Goal: Task Accomplishment & Management: Complete application form

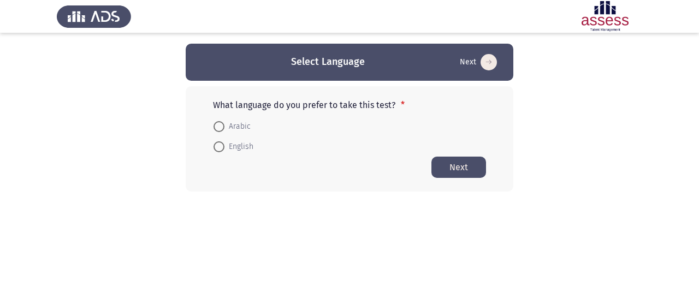
click at [225, 152] on span "English" at bounding box center [239, 146] width 29 height 13
click at [225, 152] on input "English" at bounding box center [219, 147] width 11 height 11
radio input "true"
click at [469, 167] on button "Next" at bounding box center [459, 166] width 55 height 21
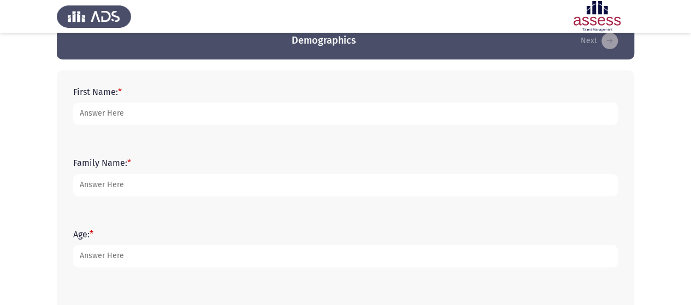
scroll to position [22, 0]
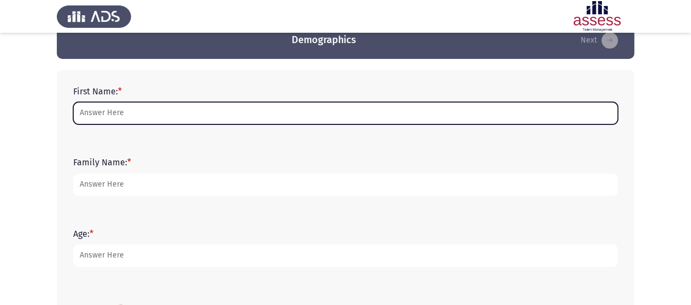
click at [239, 113] on input "First Name: *" at bounding box center [345, 113] width 545 height 22
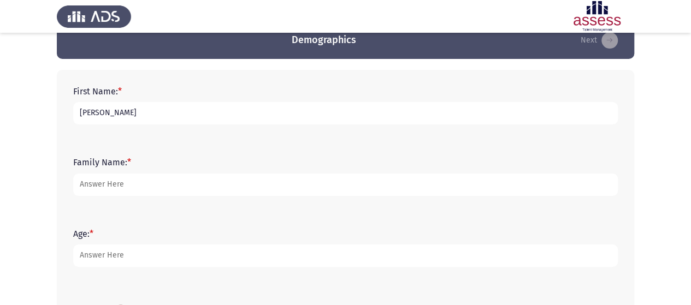
type input "[PERSON_NAME]"
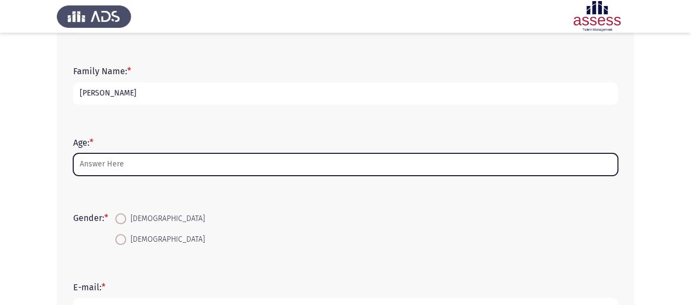
scroll to position [114, 0]
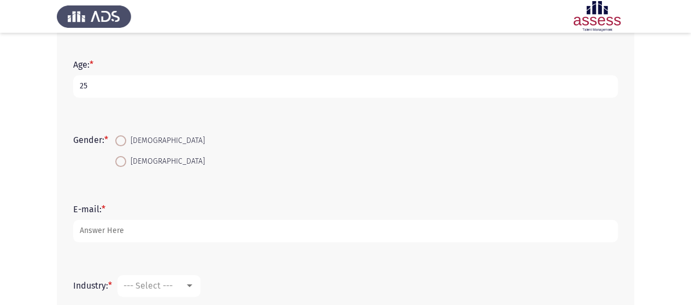
type input "25"
click at [139, 139] on span "[DEMOGRAPHIC_DATA]" at bounding box center [165, 140] width 79 height 13
click at [126, 139] on input "[DEMOGRAPHIC_DATA]" at bounding box center [120, 141] width 11 height 11
radio input "true"
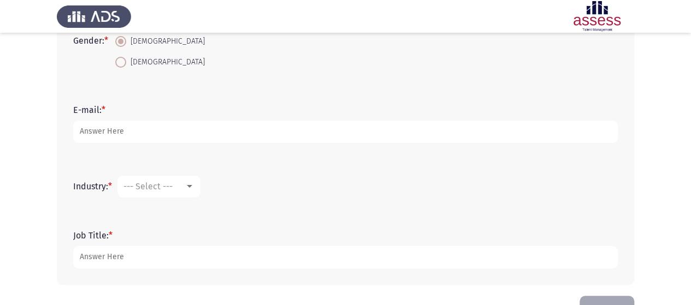
scroll to position [292, 0]
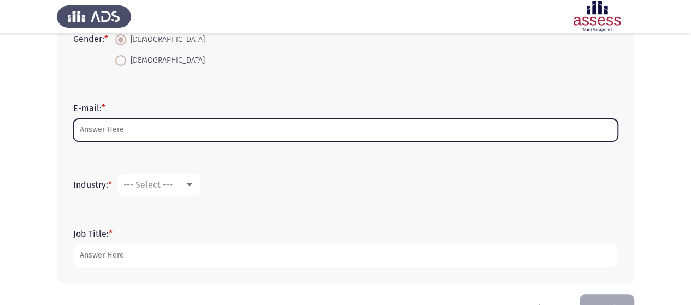
drag, startPoint x: 136, startPoint y: 134, endPoint x: 139, endPoint y: 139, distance: 5.9
click at [139, 139] on input "E-mail: *" at bounding box center [345, 130] width 545 height 22
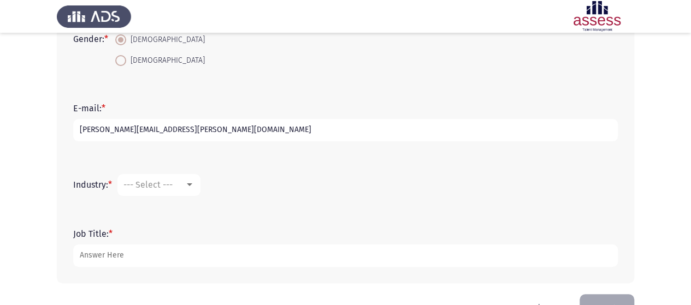
type input "[PERSON_NAME][EMAIL_ADDRESS][PERSON_NAME][DOMAIN_NAME]"
click at [192, 184] on div at bounding box center [189, 185] width 5 height 3
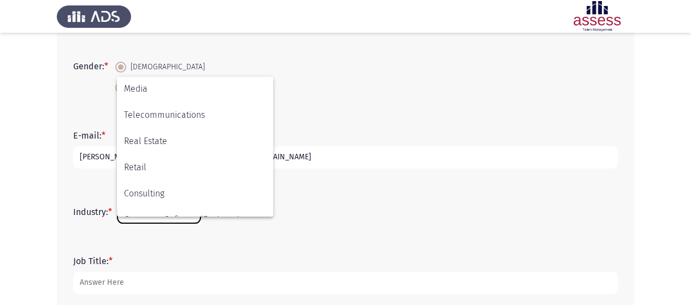
scroll to position [358, 0]
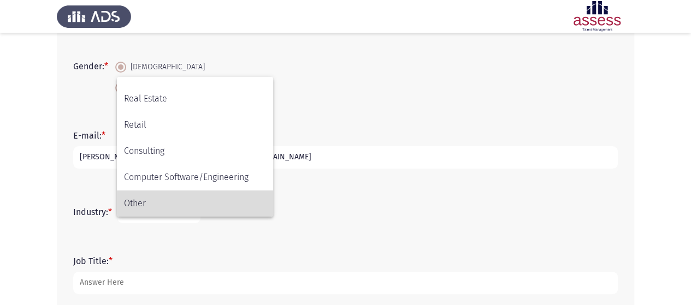
click at [145, 197] on span "Other" at bounding box center [195, 204] width 142 height 26
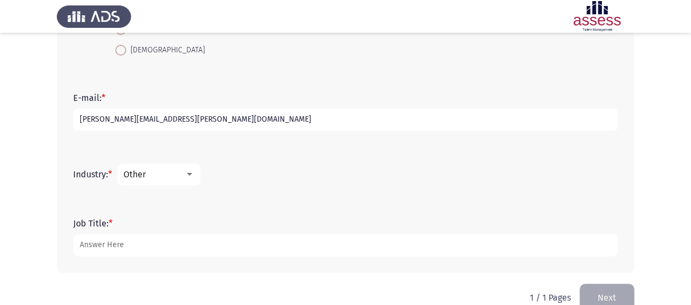
scroll to position [325, 0]
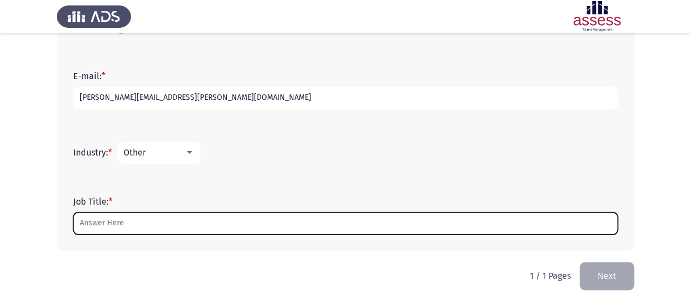
click at [152, 227] on input "Job Title: *" at bounding box center [345, 224] width 545 height 22
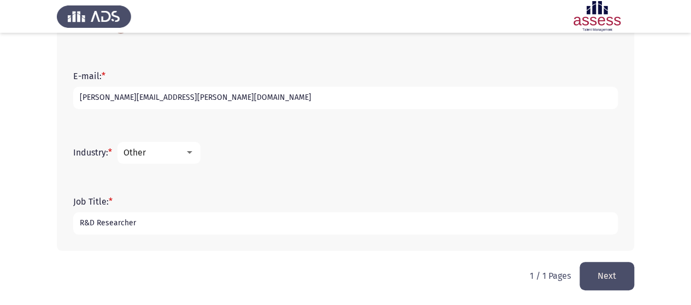
type input "R&D Researcher"
click at [603, 276] on button "Next" at bounding box center [607, 276] width 55 height 28
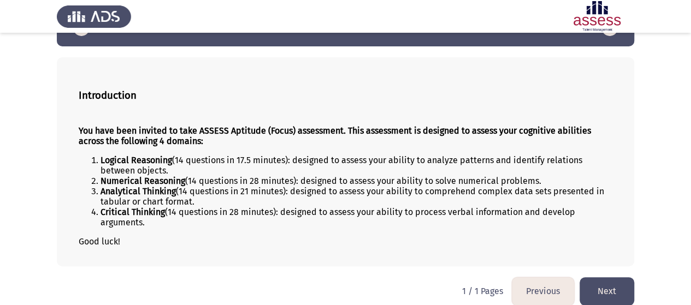
scroll to position [44, 0]
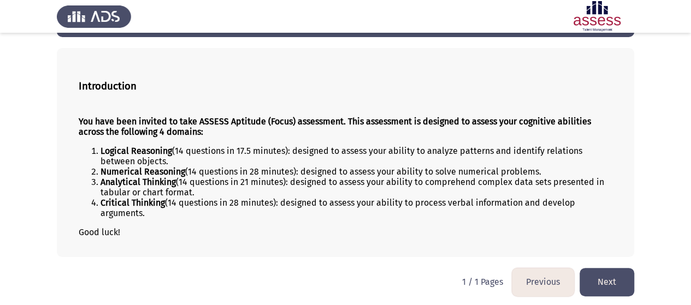
click at [601, 272] on button "Next" at bounding box center [607, 282] width 55 height 28
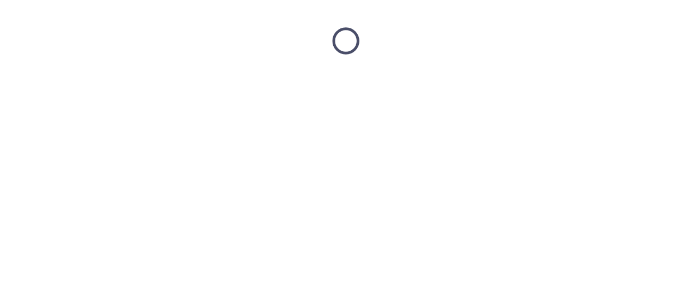
scroll to position [0, 0]
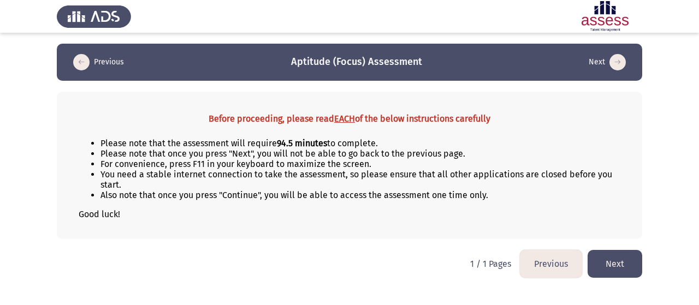
click at [619, 263] on button "Next" at bounding box center [615, 264] width 55 height 28
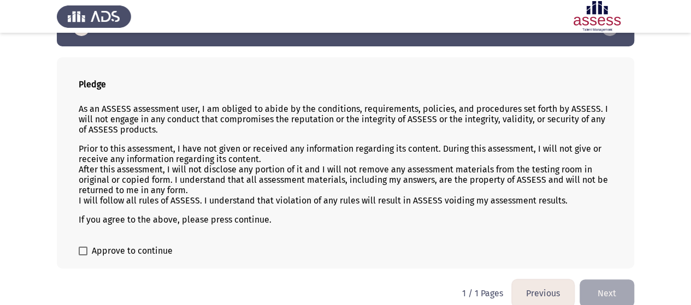
scroll to position [43, 0]
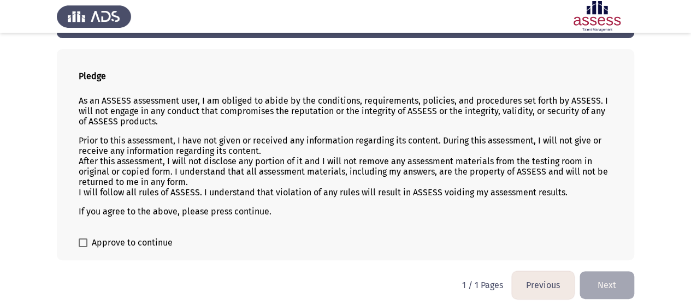
click at [79, 242] on span at bounding box center [83, 243] width 9 height 9
click at [83, 248] on input "Approve to continue" at bounding box center [83, 248] width 1 height 1
checkbox input "true"
click at [591, 272] on button "Next" at bounding box center [607, 286] width 55 height 28
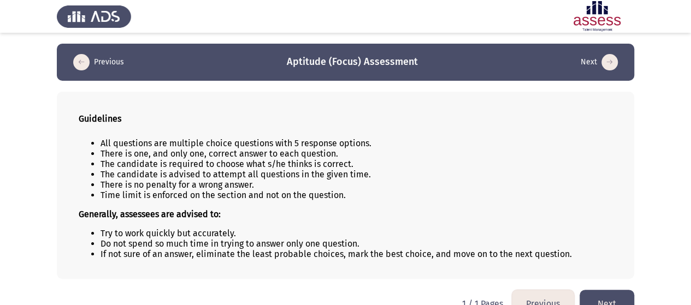
scroll to position [21, 0]
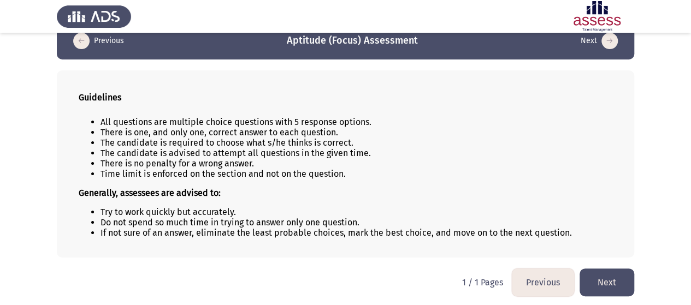
click at [607, 280] on button "Next" at bounding box center [607, 283] width 55 height 28
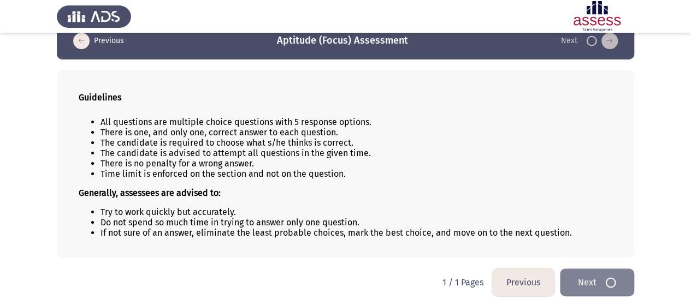
scroll to position [0, 0]
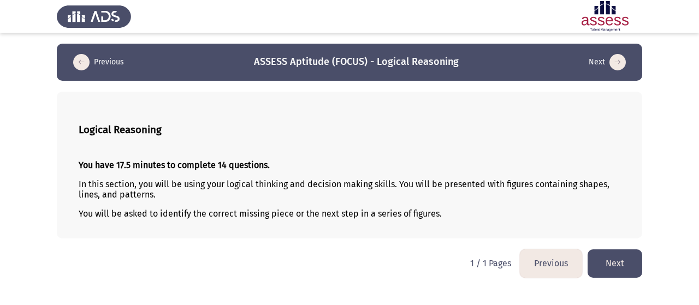
click at [625, 258] on button "Next" at bounding box center [615, 264] width 55 height 28
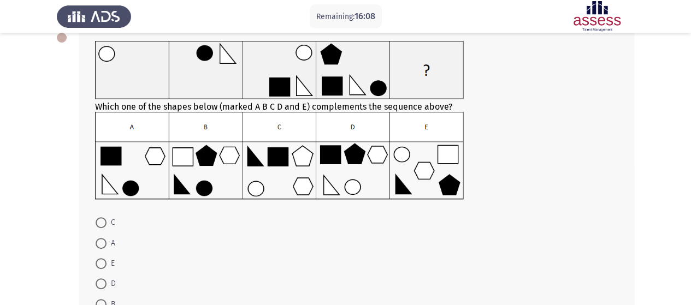
scroll to position [67, 0]
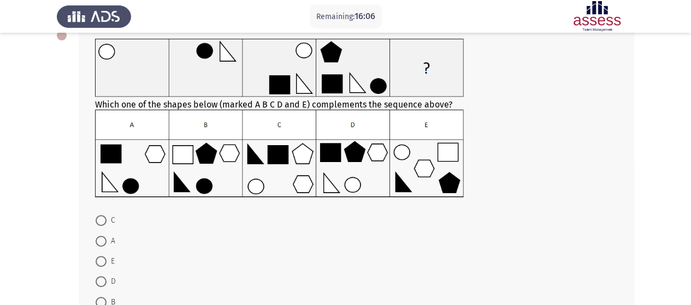
click at [99, 219] on span at bounding box center [101, 220] width 11 height 11
click at [99, 219] on input "C" at bounding box center [101, 220] width 11 height 11
radio input "true"
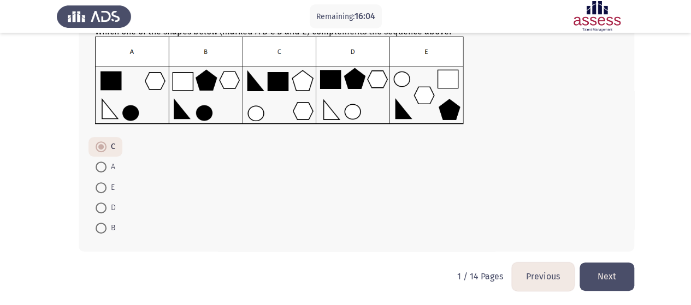
click at [615, 273] on button "Next" at bounding box center [607, 277] width 55 height 28
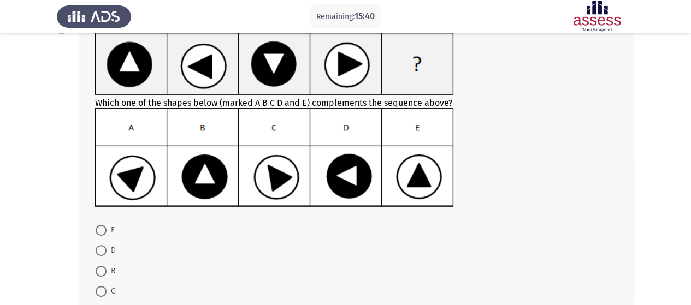
scroll to position [74, 0]
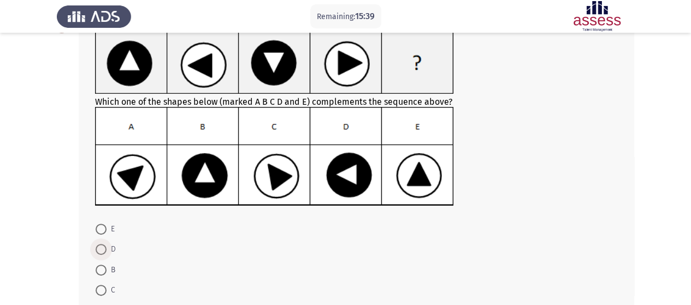
click at [99, 250] on span at bounding box center [101, 249] width 11 height 11
click at [99, 250] on input "D" at bounding box center [101, 249] width 11 height 11
radio input "true"
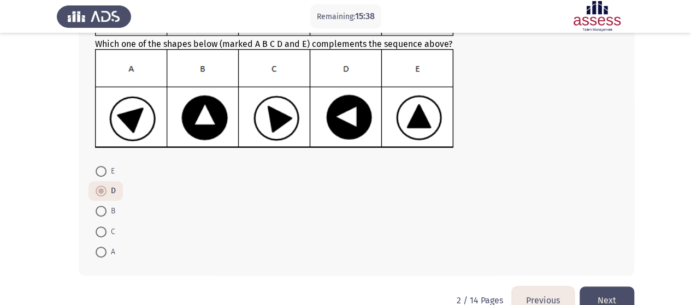
scroll to position [155, 0]
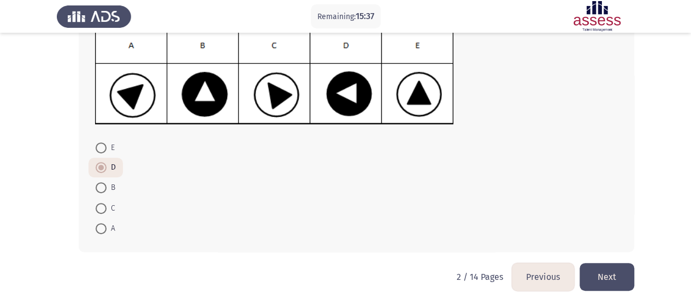
click at [599, 274] on button "Next" at bounding box center [607, 277] width 55 height 28
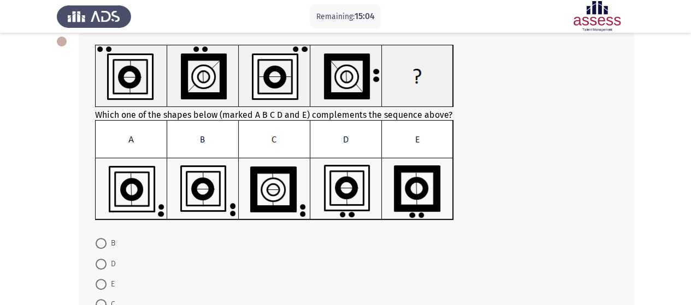
scroll to position [54, 0]
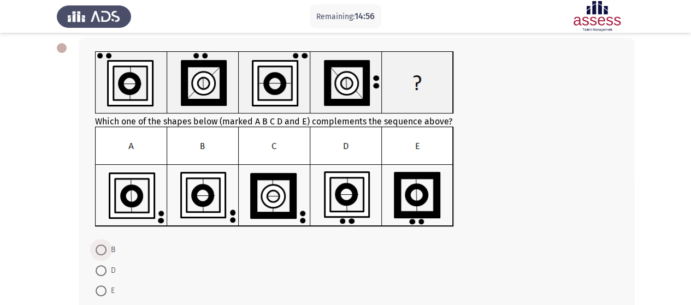
click at [110, 252] on span "B" at bounding box center [111, 250] width 9 height 13
click at [107, 252] on input "B" at bounding box center [101, 250] width 11 height 11
radio input "true"
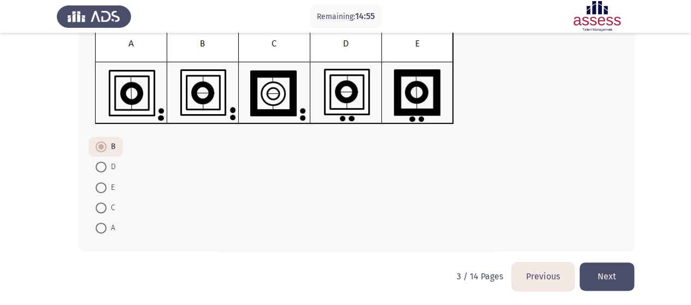
click at [608, 273] on button "Next" at bounding box center [607, 277] width 55 height 28
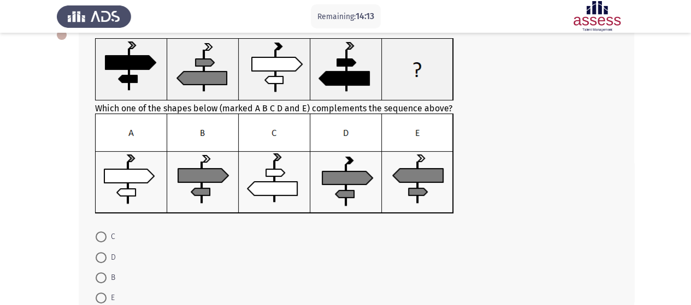
scroll to position [67, 0]
click at [105, 238] on span at bounding box center [101, 237] width 11 height 11
click at [105, 238] on input "C" at bounding box center [101, 237] width 11 height 11
radio input "true"
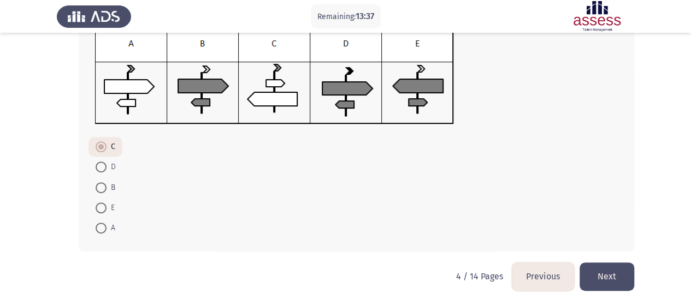
click at [619, 270] on button "Next" at bounding box center [607, 277] width 55 height 28
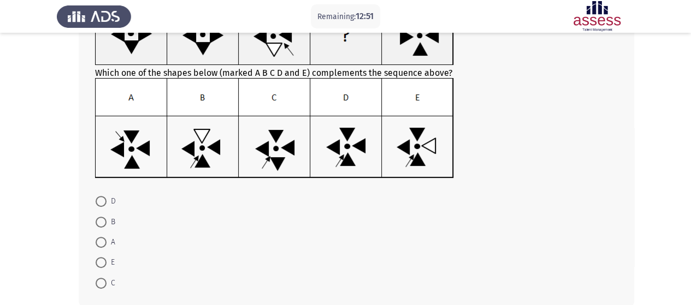
scroll to position [115, 0]
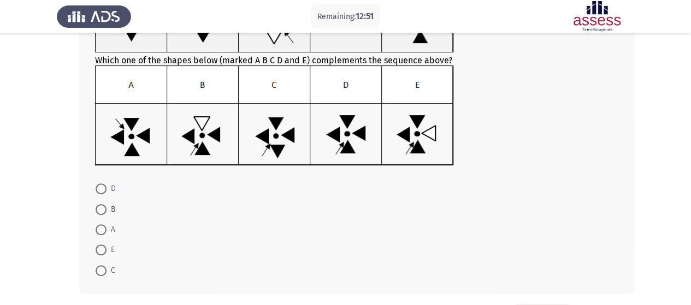
click at [104, 237] on mat-radio-button "A" at bounding box center [106, 230] width 34 height 20
click at [103, 246] on span at bounding box center [101, 250] width 11 height 11
click at [103, 246] on input "E" at bounding box center [101, 250] width 11 height 11
radio input "true"
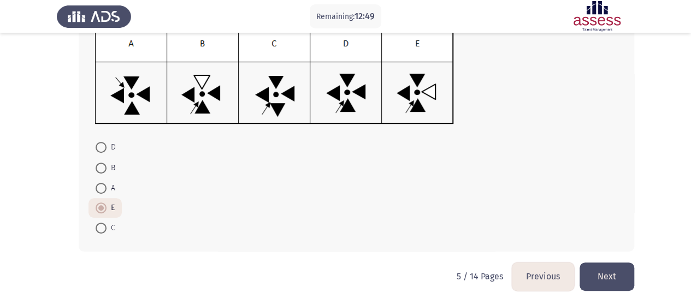
click at [605, 272] on button "Next" at bounding box center [607, 277] width 55 height 28
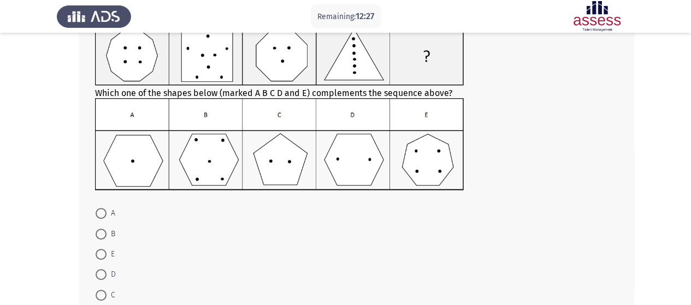
scroll to position [81, 0]
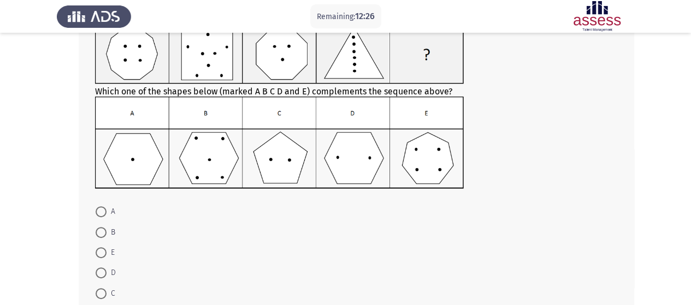
click at [102, 285] on mat-radio-button "C" at bounding box center [106, 293] width 34 height 20
click at [103, 293] on span at bounding box center [101, 294] width 11 height 11
click at [103, 293] on input "C" at bounding box center [101, 294] width 11 height 11
radio input "true"
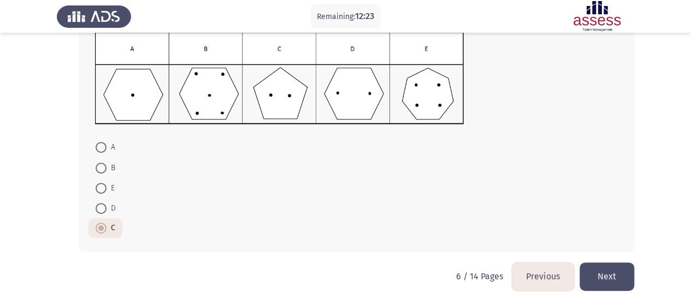
click at [613, 278] on button "Next" at bounding box center [607, 277] width 55 height 28
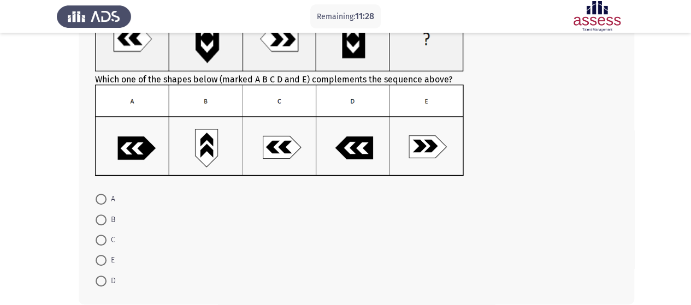
scroll to position [99, 0]
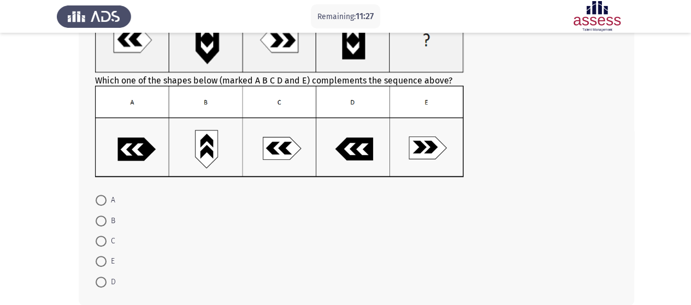
click at [102, 285] on span at bounding box center [101, 282] width 11 height 11
click at [102, 285] on input "D" at bounding box center [101, 282] width 11 height 11
radio input "true"
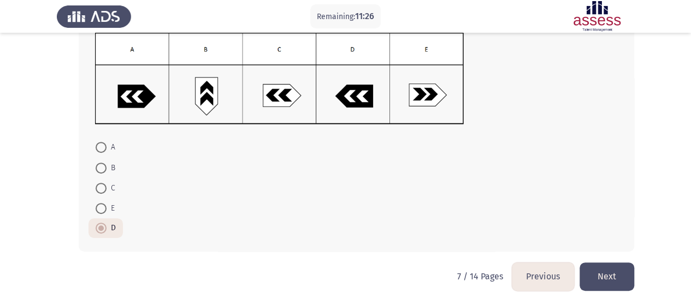
click at [600, 275] on button "Next" at bounding box center [607, 277] width 55 height 28
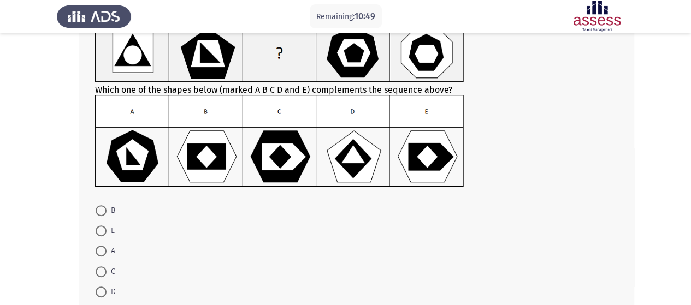
scroll to position [79, 0]
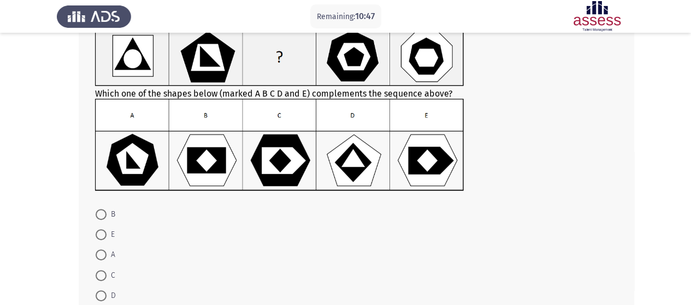
click at [106, 214] on span at bounding box center [101, 214] width 11 height 11
click at [106, 214] on input "B" at bounding box center [101, 214] width 11 height 11
radio input "true"
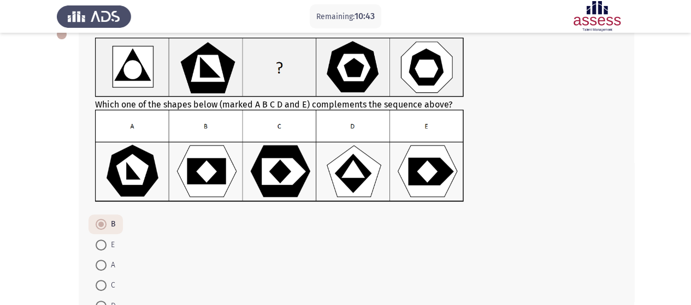
scroll to position [145, 0]
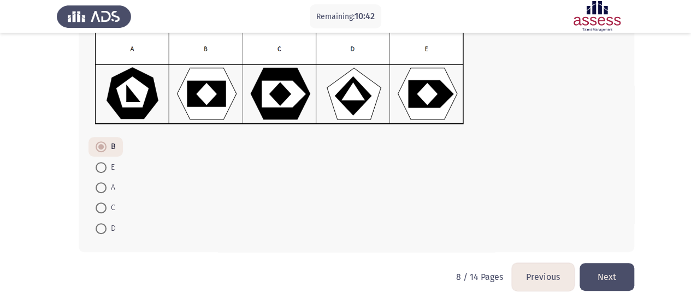
click at [626, 270] on button "Next" at bounding box center [607, 277] width 55 height 28
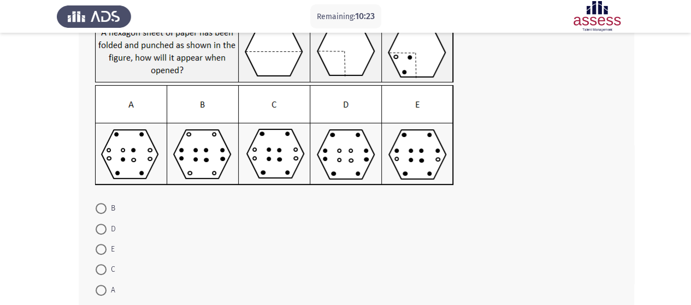
scroll to position [86, 0]
click at [104, 208] on span at bounding box center [101, 208] width 11 height 11
click at [104, 208] on input "B" at bounding box center [101, 208] width 11 height 11
radio input "true"
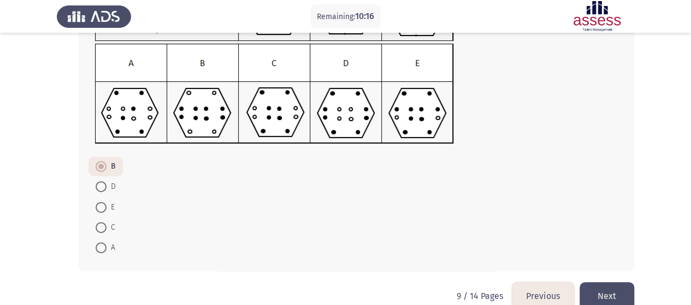
scroll to position [146, 0]
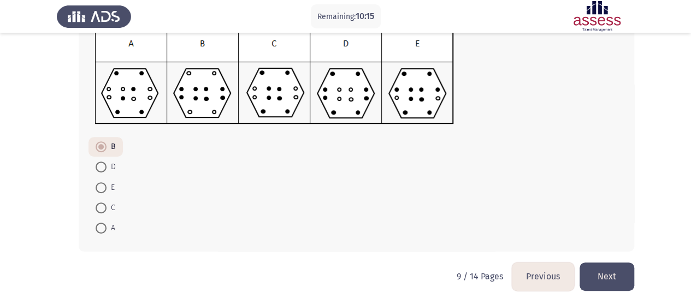
click at [600, 267] on button "Next" at bounding box center [607, 277] width 55 height 28
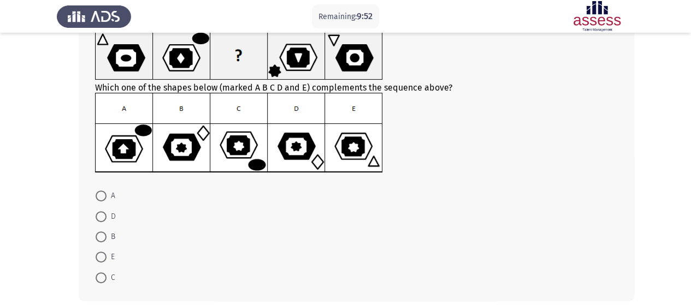
scroll to position [75, 0]
click at [105, 279] on span at bounding box center [101, 277] width 11 height 11
click at [105, 279] on input "C" at bounding box center [101, 277] width 11 height 11
radio input "true"
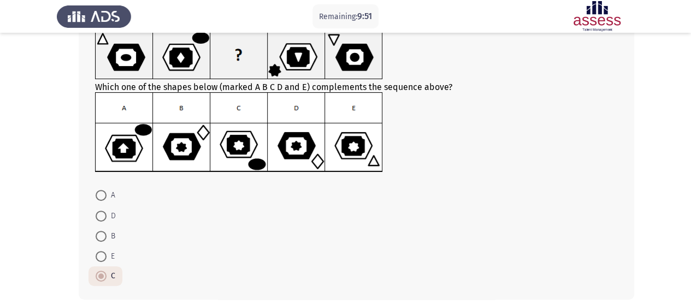
scroll to position [123, 0]
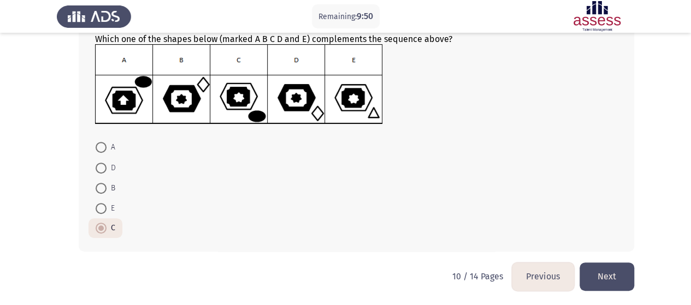
click at [602, 283] on button "Next" at bounding box center [607, 277] width 55 height 28
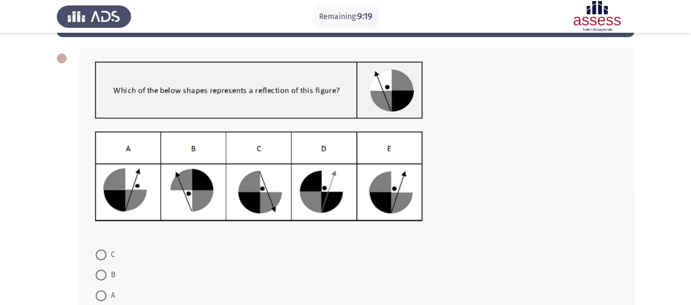
scroll to position [103, 0]
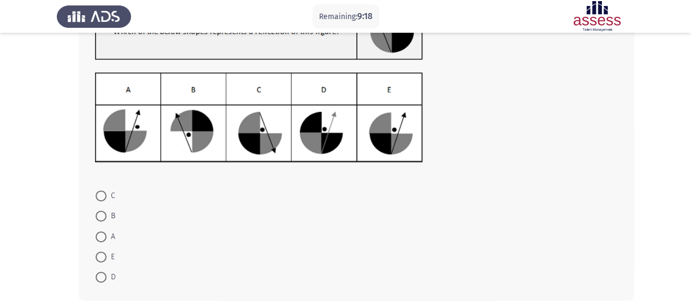
click at [108, 278] on span "D" at bounding box center [111, 277] width 9 height 13
click at [107, 278] on input "D" at bounding box center [101, 277] width 11 height 11
radio input "true"
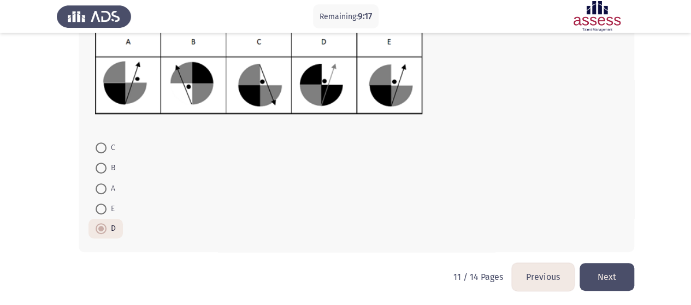
click at [617, 271] on button "Next" at bounding box center [607, 277] width 55 height 28
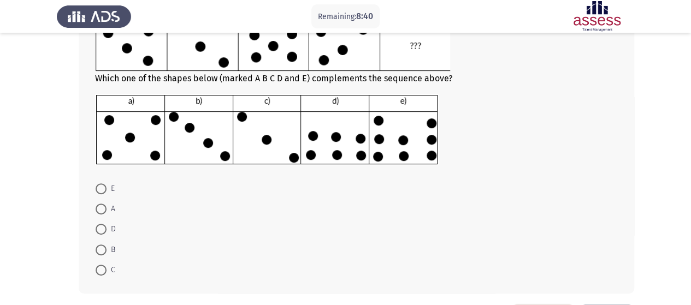
scroll to position [134, 0]
click at [103, 210] on span at bounding box center [101, 208] width 11 height 11
click at [103, 210] on input "A" at bounding box center [101, 208] width 11 height 11
radio input "true"
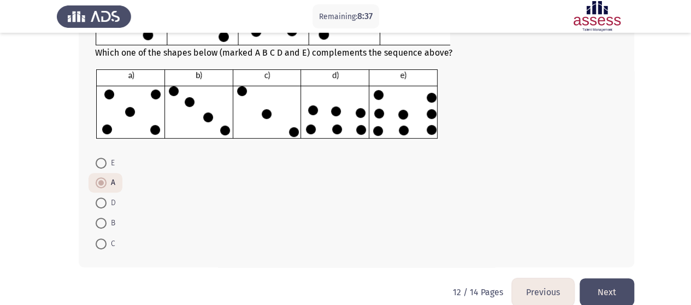
scroll to position [175, 0]
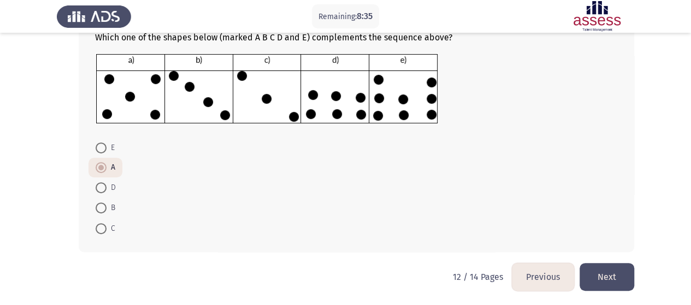
click at [588, 271] on button "Next" at bounding box center [607, 277] width 55 height 28
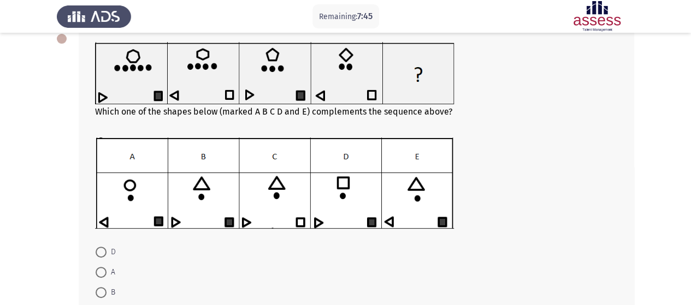
scroll to position [64, 0]
click at [102, 293] on span at bounding box center [101, 292] width 11 height 11
click at [102, 293] on input "B" at bounding box center [101, 292] width 11 height 11
radio input "true"
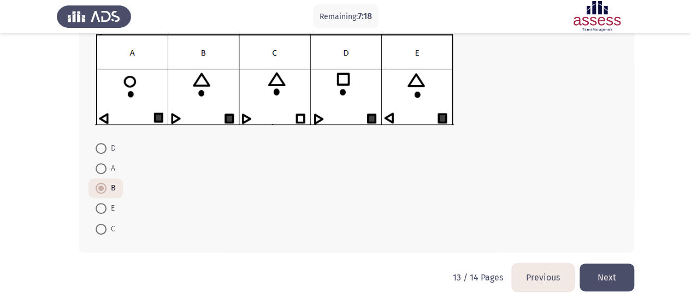
click at [610, 264] on button "Next" at bounding box center [607, 278] width 55 height 28
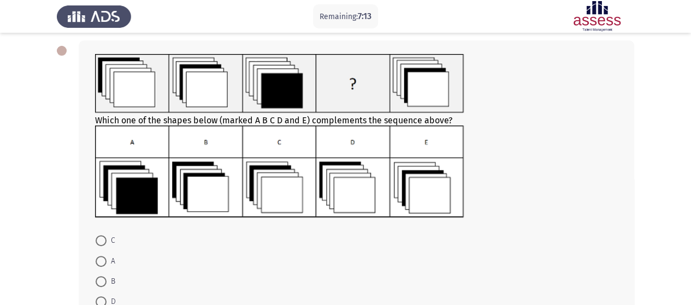
scroll to position [51, 0]
click at [290, 189] on img at bounding box center [279, 172] width 369 height 92
click at [100, 239] on span at bounding box center [101, 241] width 11 height 11
click at [100, 239] on input "C" at bounding box center [101, 241] width 11 height 11
radio input "true"
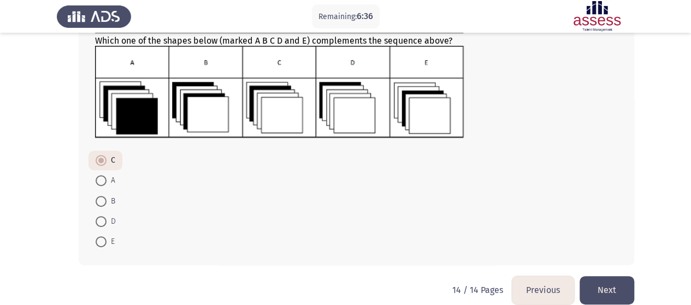
scroll to position [132, 0]
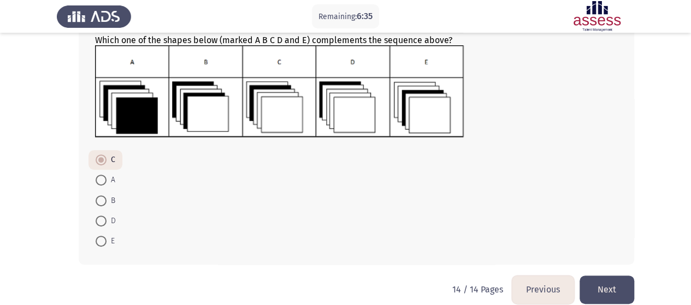
click at [599, 283] on button "Next" at bounding box center [607, 290] width 55 height 28
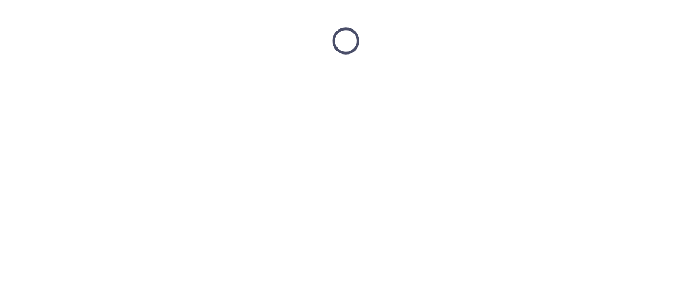
scroll to position [0, 0]
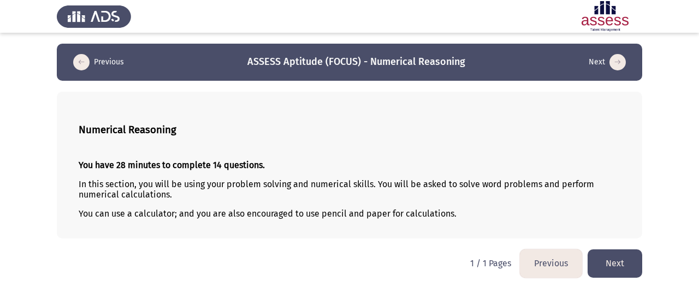
click at [631, 266] on button "Next" at bounding box center [615, 264] width 55 height 28
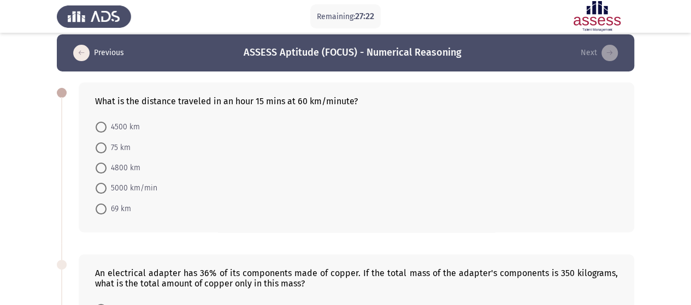
scroll to position [10, 0]
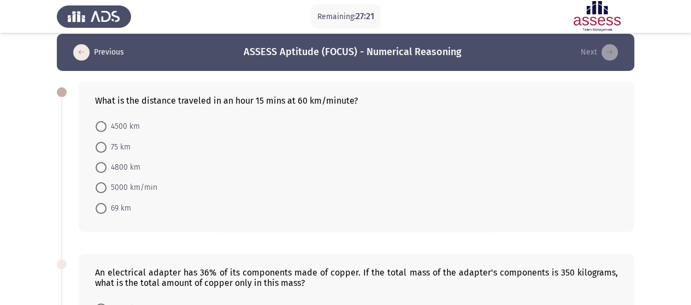
click at [115, 121] on span "4500 km" at bounding box center [123, 126] width 33 height 13
click at [107, 121] on input "4500 km" at bounding box center [101, 126] width 11 height 11
radio input "true"
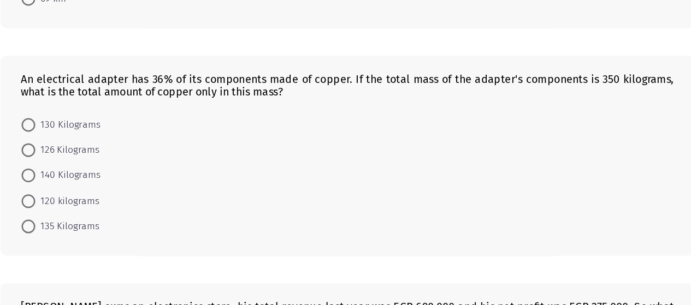
scroll to position [166, 0]
click at [98, 172] on span at bounding box center [101, 172] width 11 height 11
click at [98, 172] on input "126 Kilograms" at bounding box center [101, 172] width 11 height 11
radio input "true"
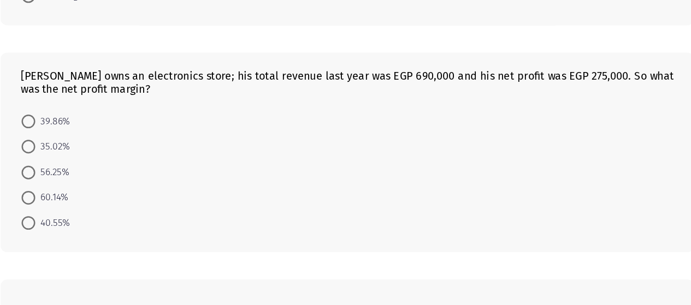
scroll to position [357, 0]
click at [120, 139] on span "39.86%" at bounding box center [121, 142] width 28 height 13
click at [107, 139] on input "39.86%" at bounding box center [101, 142] width 11 height 11
radio input "true"
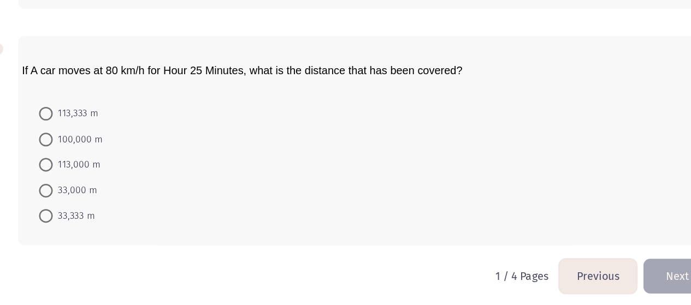
scroll to position [538, 0]
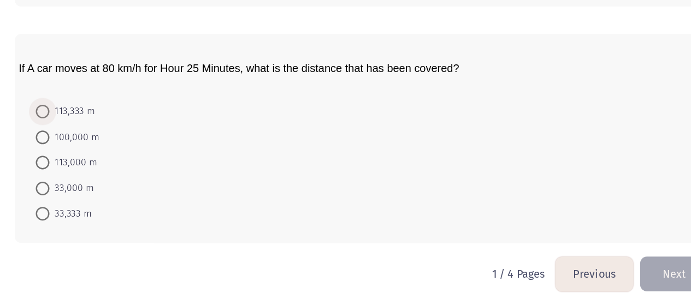
click at [131, 148] on span "113,333 m" at bounding box center [125, 150] width 37 height 13
click at [107, 148] on input "113,333 m" at bounding box center [101, 150] width 11 height 11
radio input "true"
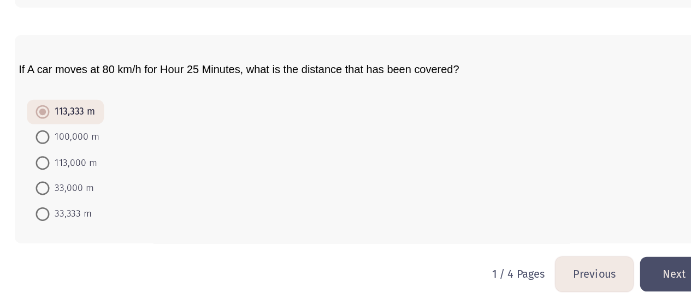
click at [600, 287] on button "Next" at bounding box center [607, 281] width 55 height 28
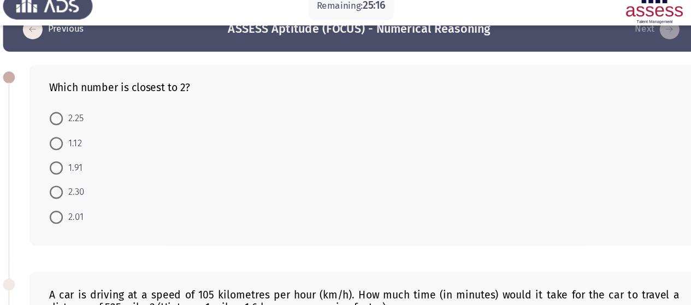
scroll to position [26, 0]
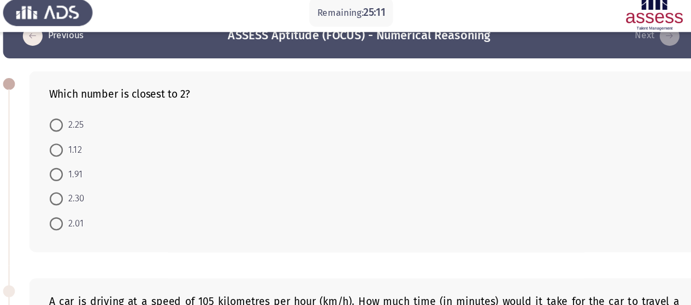
click at [102, 195] on span at bounding box center [101, 192] width 11 height 11
click at [102, 195] on input "2.01" at bounding box center [101, 192] width 11 height 11
radio input "true"
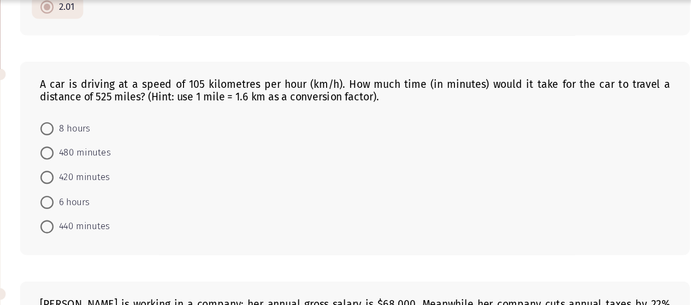
scroll to position [179, 0]
click at [151, 156] on span "480 minutes" at bounding box center [131, 160] width 48 height 13
click at [107, 156] on input "480 minutes" at bounding box center [101, 160] width 11 height 11
radio input "true"
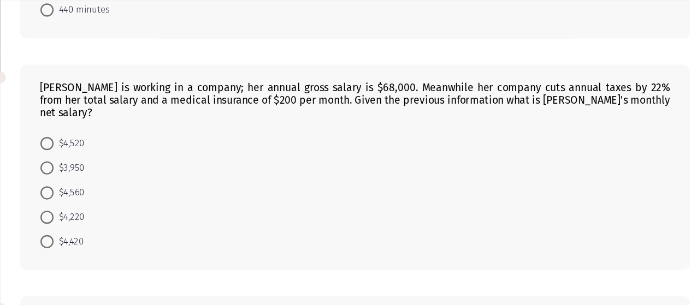
scroll to position [355, 0]
click at [132, 210] on span "$4,220" at bounding box center [120, 216] width 26 height 13
click at [107, 211] on input "$4,220" at bounding box center [101, 216] width 11 height 11
radio input "true"
click at [115, 149] on span "$4,520" at bounding box center [120, 155] width 26 height 13
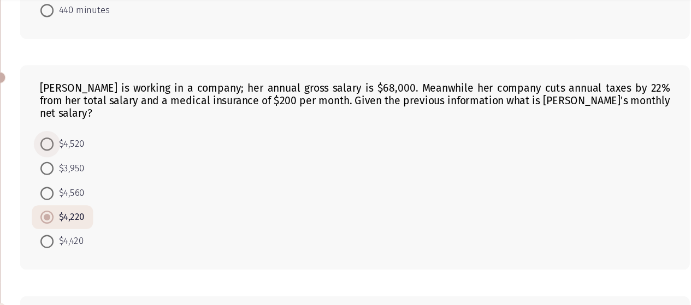
click at [107, 150] on input "$4,520" at bounding box center [101, 155] width 11 height 11
radio input "true"
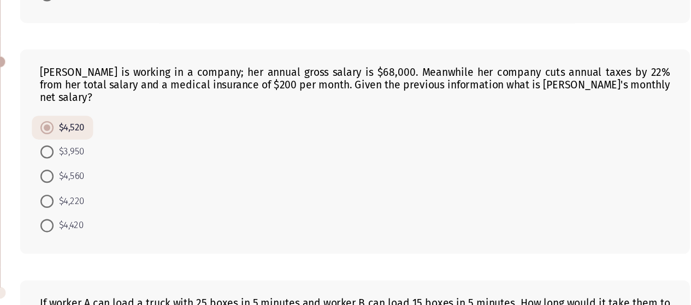
click at [125, 210] on span "$4,220" at bounding box center [120, 216] width 26 height 13
click at [107, 211] on input "$4,220" at bounding box center [101, 216] width 11 height 11
radio input "true"
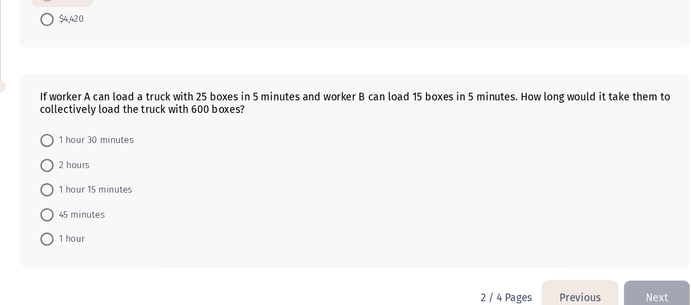
scroll to position [531, 0]
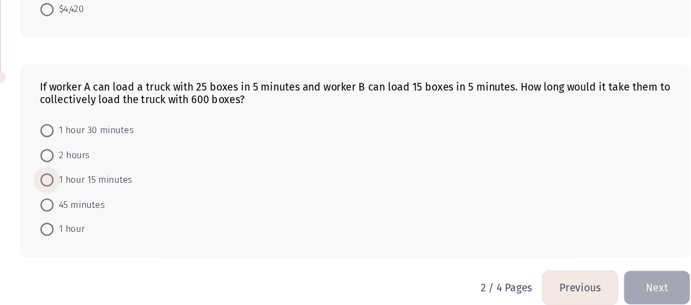
click at [147, 195] on span "1 hour 15 minutes" at bounding box center [140, 201] width 66 height 13
click at [107, 196] on input "1 hour 15 minutes" at bounding box center [101, 201] width 11 height 11
radio input "true"
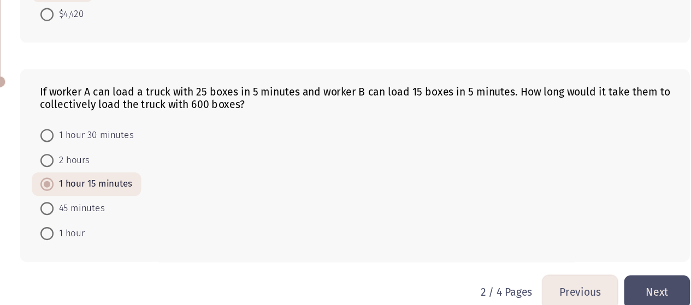
scroll to position [530, 0]
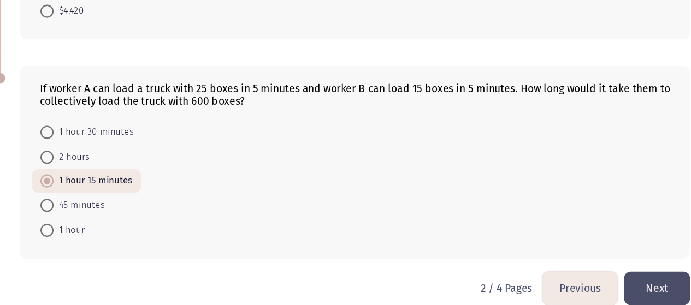
click at [609, 278] on button "Next" at bounding box center [607, 292] width 55 height 28
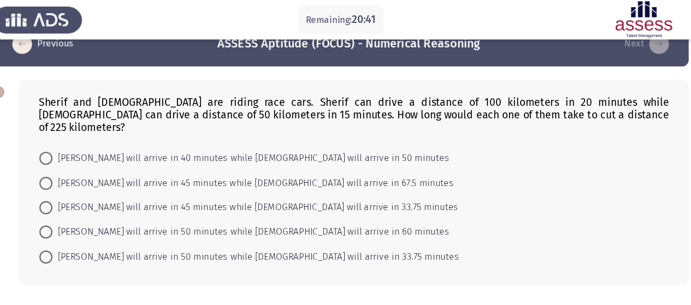
scroll to position [24, 0]
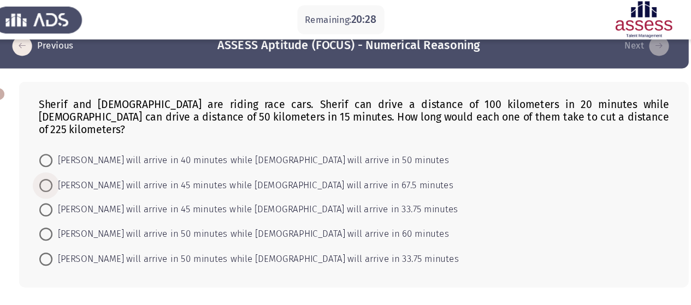
click at [272, 148] on span "[PERSON_NAME] will arrive in 45 minutes while [DEMOGRAPHIC_DATA] will arrive in…" at bounding box center [273, 154] width 333 height 13
click at [107, 149] on input "[PERSON_NAME] will arrive in 45 minutes while [DEMOGRAPHIC_DATA] will arrive in…" at bounding box center [101, 154] width 11 height 11
radio input "true"
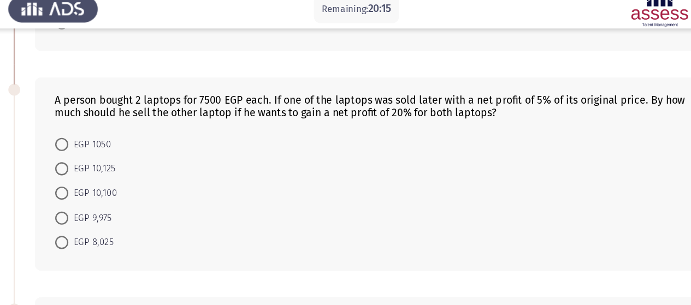
scroll to position [210, 0]
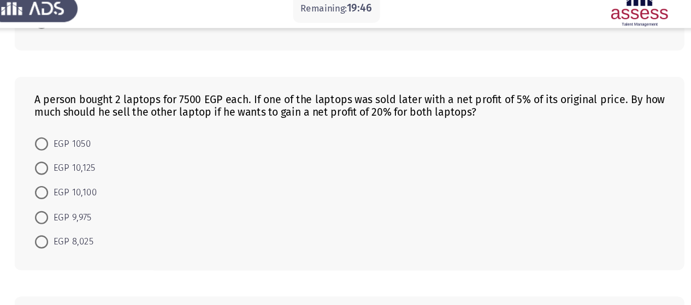
click at [121, 163] on span "EGP 10,100" at bounding box center [127, 169] width 40 height 13
click at [107, 164] on input "EGP 10,100" at bounding box center [101, 169] width 11 height 11
radio input "true"
click at [135, 143] on span "EGP 10,125" at bounding box center [126, 149] width 39 height 13
click at [107, 144] on input "EGP 10,125" at bounding box center [101, 149] width 11 height 11
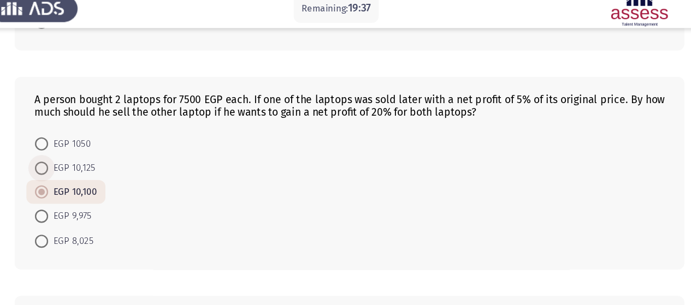
radio input "true"
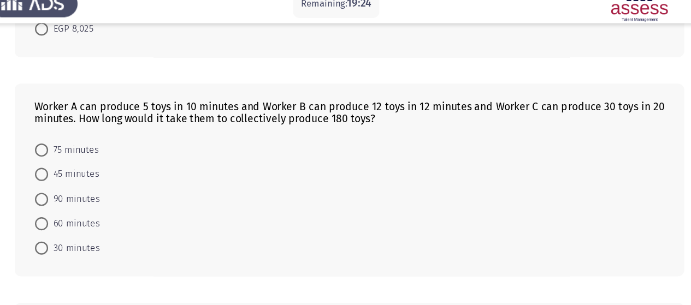
scroll to position [382, 0]
click at [113, 193] on span "60 minutes" at bounding box center [128, 199] width 43 height 13
click at [107, 194] on input "60 minutes" at bounding box center [101, 199] width 11 height 11
radio input "true"
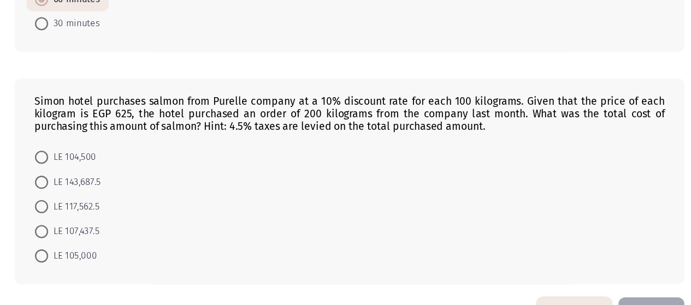
scroll to position [531, 0]
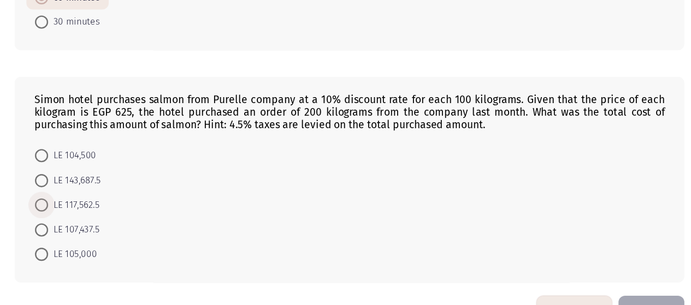
click at [139, 216] on span "LE 117,562.5" at bounding box center [128, 222] width 43 height 13
click at [107, 217] on input "LE 117,562.5" at bounding box center [101, 222] width 11 height 11
radio input "true"
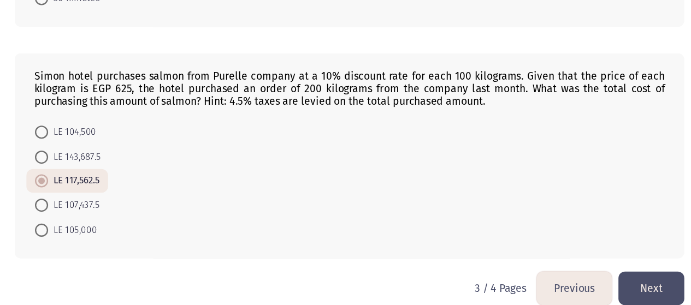
click at [605, 279] on button "Next" at bounding box center [607, 292] width 55 height 28
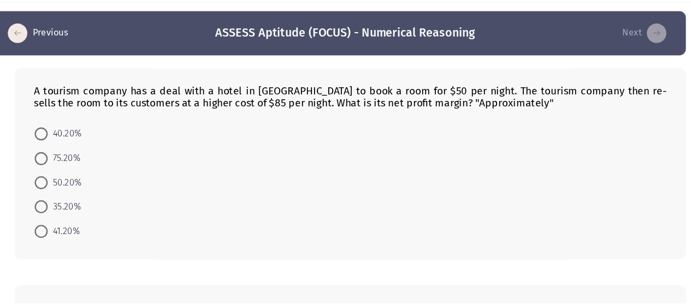
scroll to position [16, 0]
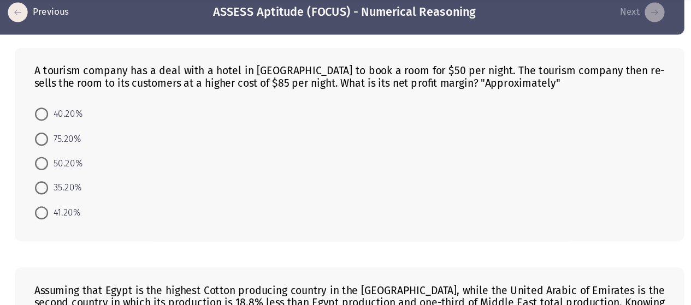
click at [113, 127] on span "40.20%" at bounding box center [121, 130] width 28 height 13
click at [107, 127] on input "40.20%" at bounding box center [101, 130] width 11 height 11
radio input "true"
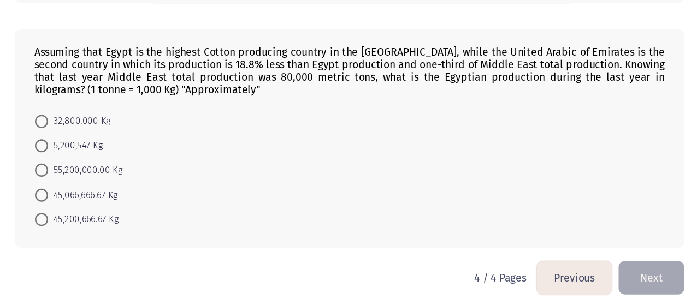
scroll to position [201, 0]
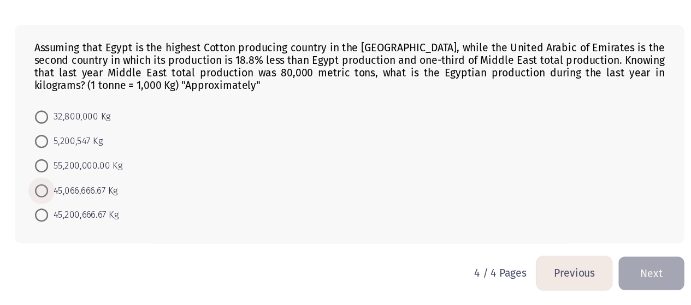
click at [112, 209] on span "45,066,666.67 Kg" at bounding box center [136, 210] width 58 height 13
click at [107, 209] on input "45,066,666.67 Kg" at bounding box center [101, 210] width 11 height 11
radio input "true"
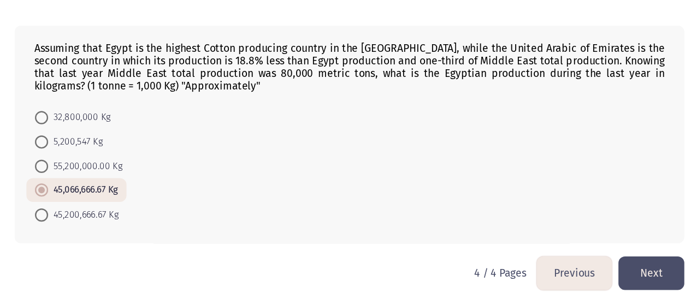
click at [604, 273] on button "Next" at bounding box center [607, 279] width 55 height 28
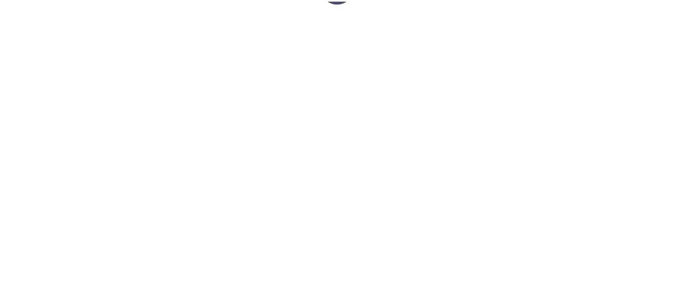
scroll to position [1, 0]
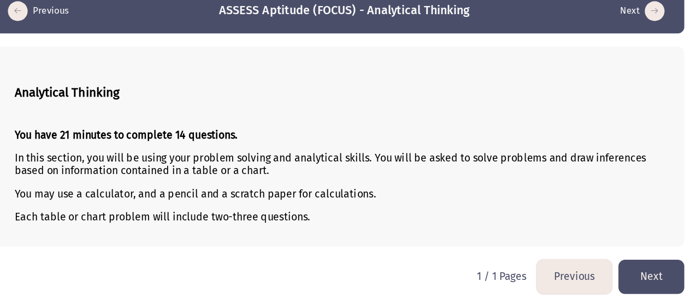
click at [602, 273] on button "Next" at bounding box center [607, 282] width 55 height 28
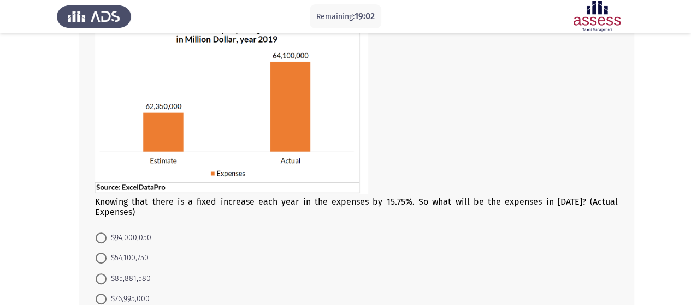
scroll to position [166, 0]
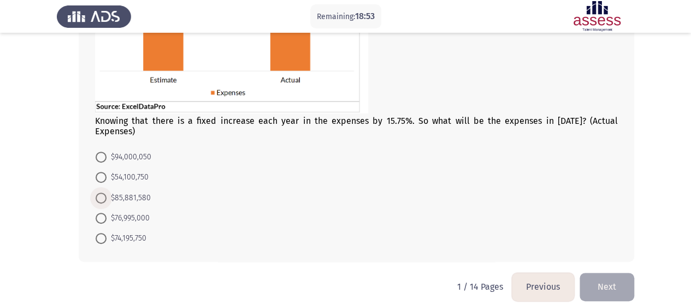
click at [143, 192] on span "$85,881,580" at bounding box center [129, 198] width 44 height 13
click at [107, 193] on input "$85,881,580" at bounding box center [101, 198] width 11 height 11
radio input "true"
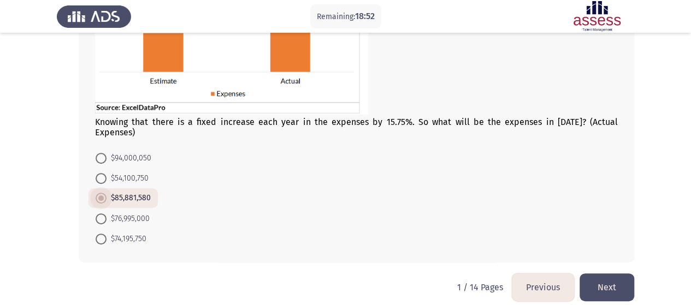
click at [145, 192] on span "$85,881,580" at bounding box center [129, 198] width 44 height 13
click at [107, 193] on input "$85,881,580" at bounding box center [101, 198] width 11 height 11
click at [225, 179] on form "$94,000,050 $54,100,750 $85,881,580 $76,995,000 $74,195,750" at bounding box center [356, 198] width 523 height 101
click at [601, 274] on button "Next" at bounding box center [607, 288] width 55 height 28
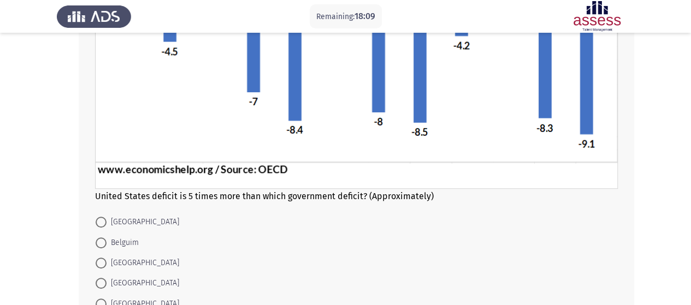
scroll to position [231, 0]
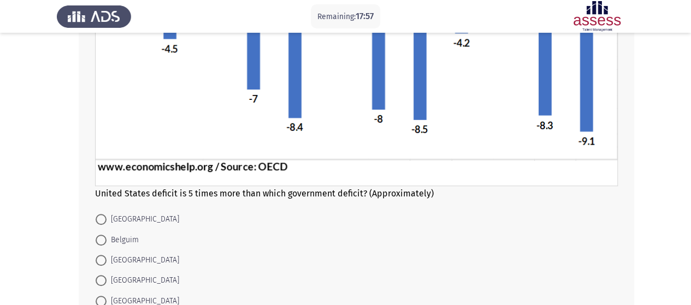
click at [127, 260] on span "[GEOGRAPHIC_DATA]" at bounding box center [143, 260] width 73 height 13
click at [107, 260] on input "[GEOGRAPHIC_DATA]" at bounding box center [101, 260] width 11 height 11
radio input "true"
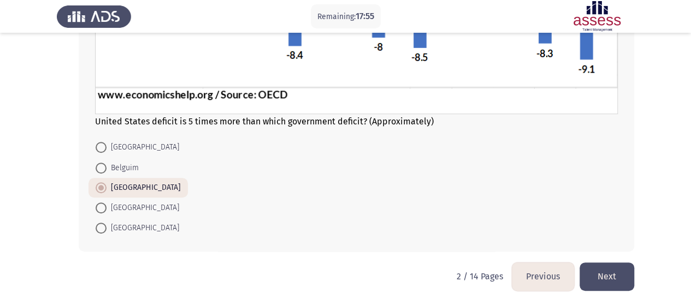
click at [620, 275] on button "Next" at bounding box center [607, 277] width 55 height 28
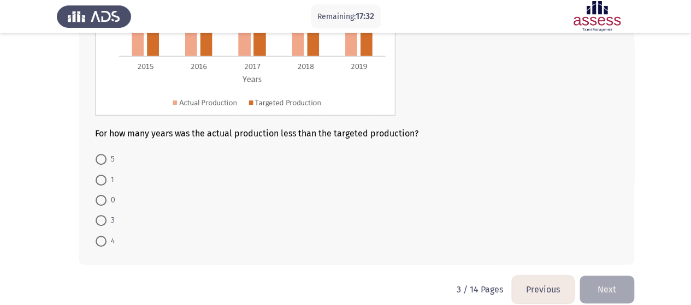
scroll to position [191, 0]
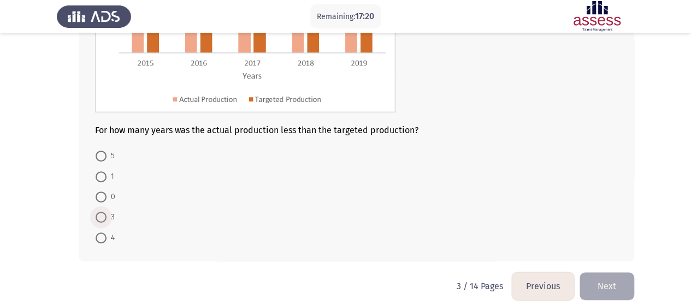
click at [114, 221] on span "3" at bounding box center [111, 217] width 8 height 13
click at [107, 221] on input "3" at bounding box center [101, 217] width 11 height 11
radio input "true"
click at [608, 286] on button "Next" at bounding box center [607, 286] width 55 height 28
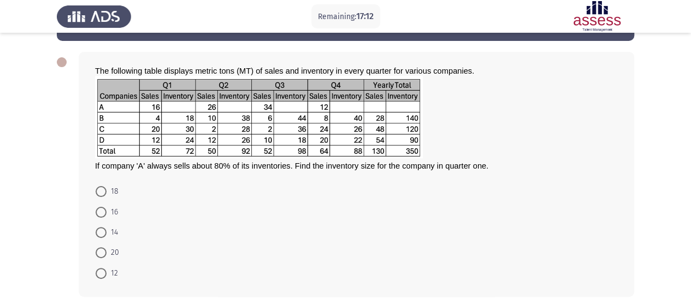
scroll to position [38, 0]
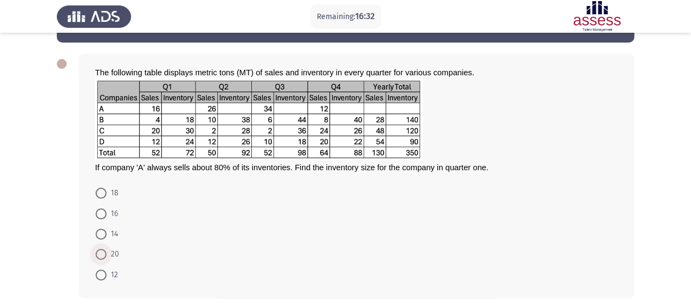
click at [107, 250] on span "20" at bounding box center [113, 254] width 13 height 13
click at [107, 250] on input "20" at bounding box center [101, 254] width 11 height 11
radio input "true"
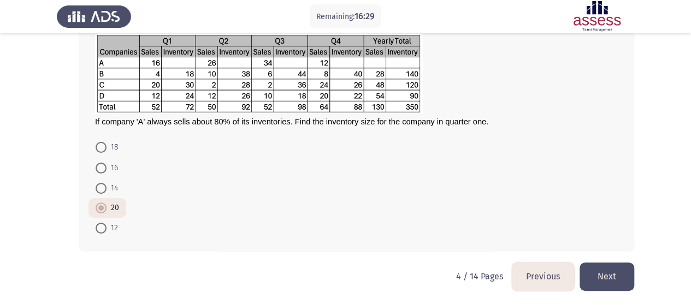
click at [608, 269] on button "Next" at bounding box center [607, 277] width 55 height 28
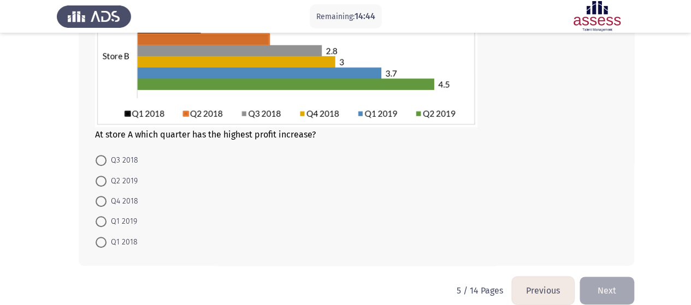
scroll to position [206, 0]
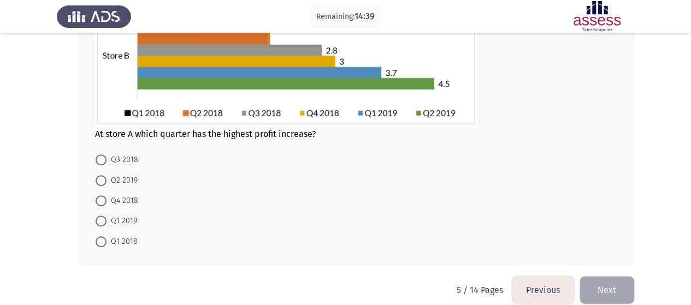
click at [120, 181] on span "Q2 2019" at bounding box center [122, 180] width 31 height 13
click at [107, 181] on input "Q2 2019" at bounding box center [101, 180] width 11 height 11
radio input "true"
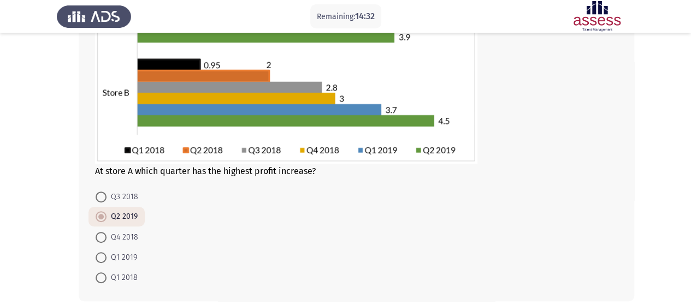
scroll to position [170, 0]
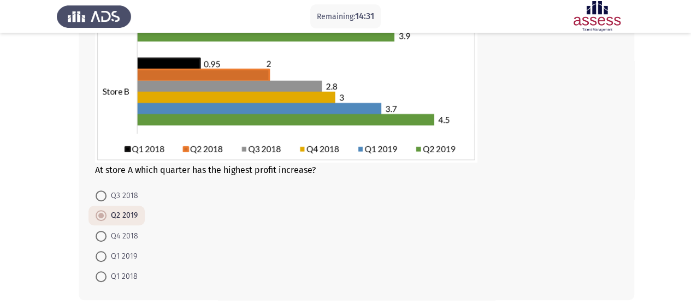
click at [124, 196] on span "Q3 2018" at bounding box center [123, 196] width 32 height 13
click at [107, 196] on input "Q3 2018" at bounding box center [101, 196] width 11 height 11
radio input "true"
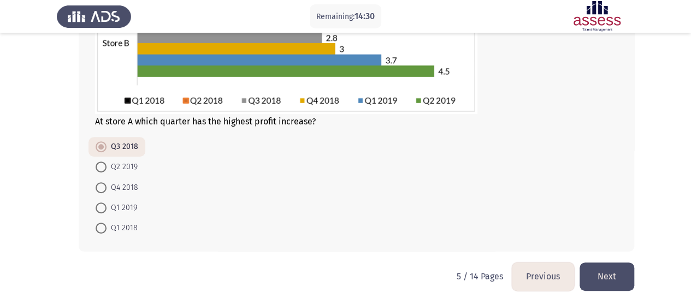
click at [616, 278] on button "Next" at bounding box center [607, 277] width 55 height 28
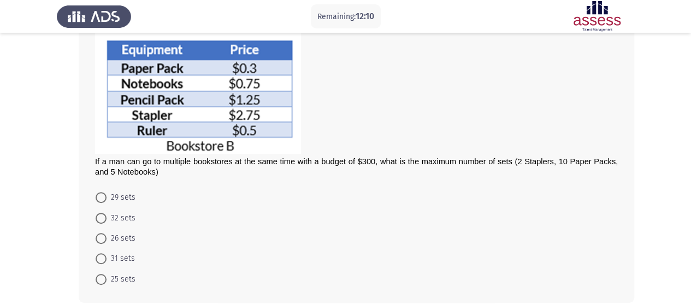
scroll to position [191, 0]
click at [123, 241] on span "26 sets" at bounding box center [121, 238] width 29 height 13
click at [107, 241] on input "26 sets" at bounding box center [101, 238] width 11 height 11
radio input "true"
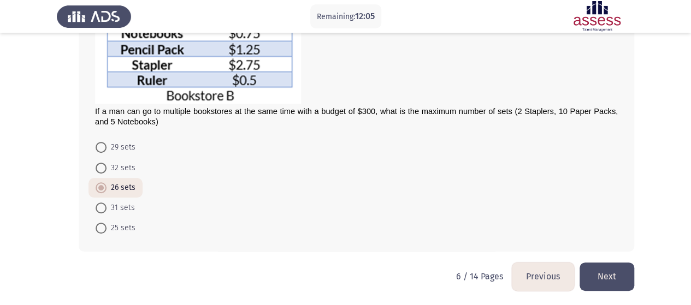
click at [615, 273] on button "Next" at bounding box center [607, 277] width 55 height 28
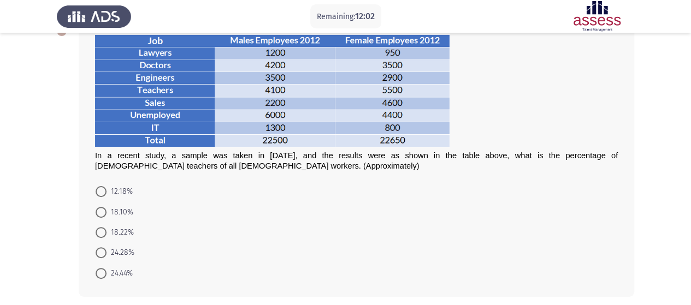
scroll to position [70, 0]
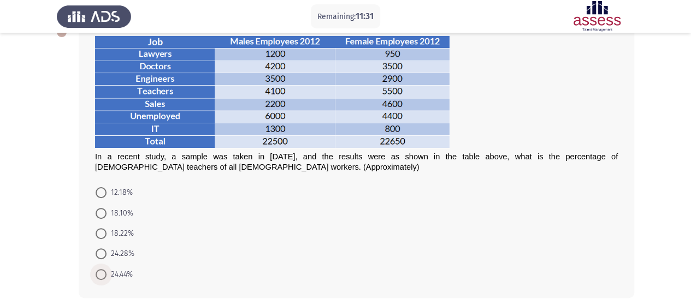
click at [103, 276] on span at bounding box center [101, 274] width 11 height 11
click at [103, 276] on input "24.44%" at bounding box center [101, 274] width 11 height 11
radio input "true"
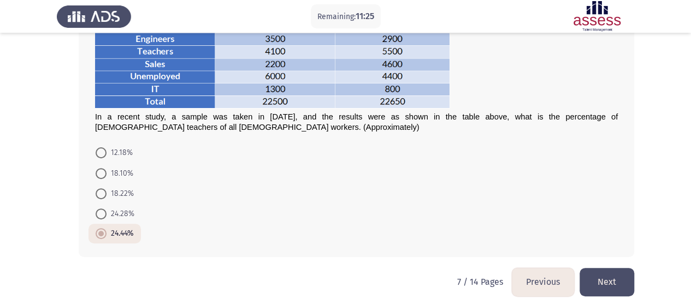
scroll to position [115, 0]
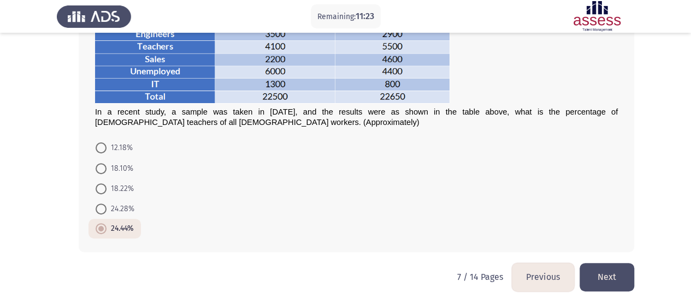
click at [601, 281] on button "Next" at bounding box center [607, 277] width 55 height 28
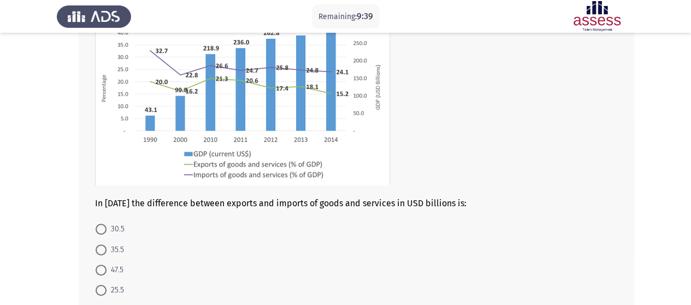
scroll to position [111, 0]
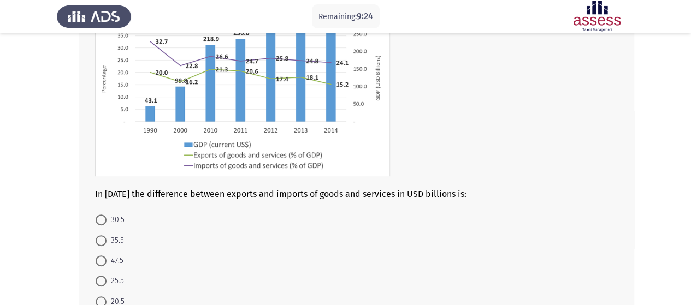
click at [111, 244] on span "35.5" at bounding box center [115, 240] width 17 height 13
click at [107, 244] on input "35.5" at bounding box center [101, 241] width 11 height 11
radio input "true"
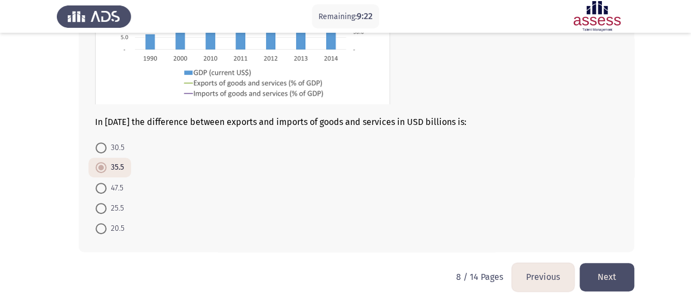
click at [620, 286] on button "Next" at bounding box center [607, 277] width 55 height 28
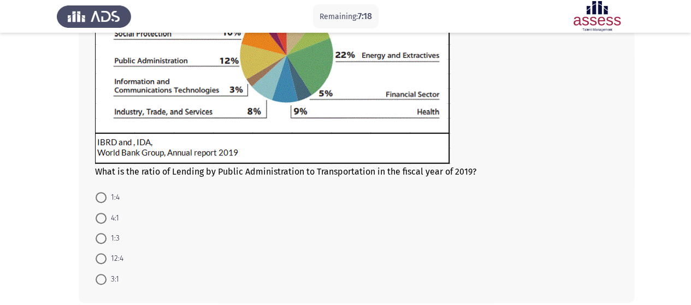
scroll to position [186, 0]
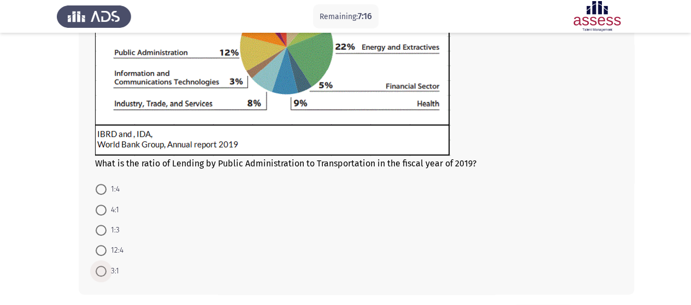
click at [109, 272] on span "3:1" at bounding box center [113, 271] width 13 height 13
click at [107, 272] on input "3:1" at bounding box center [101, 271] width 11 height 11
radio input "true"
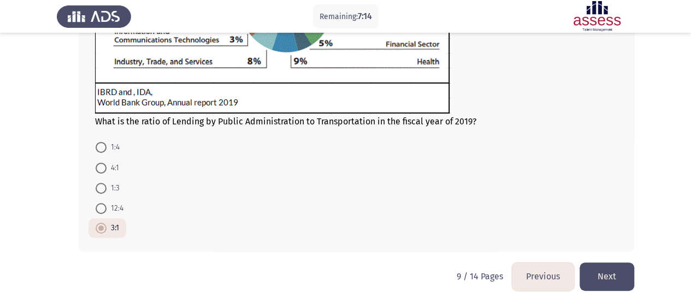
click at [615, 272] on button "Next" at bounding box center [607, 277] width 55 height 28
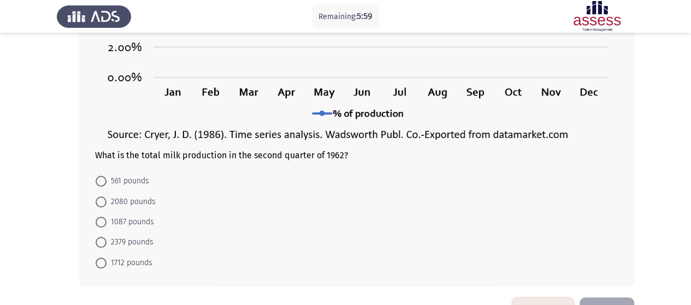
scroll to position [263, 0]
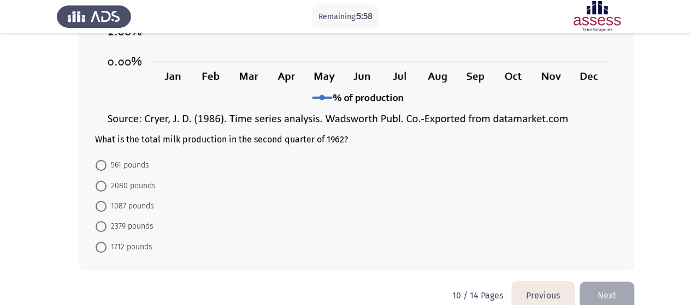
click at [138, 184] on span "2080 pounds" at bounding box center [131, 186] width 49 height 13
click at [107, 184] on input "2080 pounds" at bounding box center [101, 186] width 11 height 11
radio input "true"
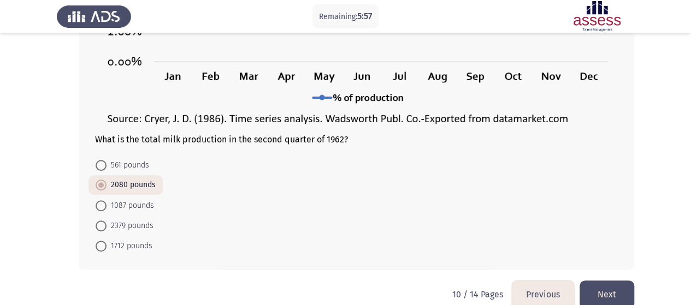
scroll to position [281, 0]
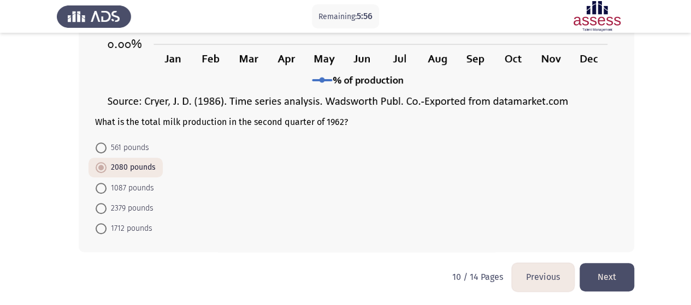
click at [595, 276] on button "Next" at bounding box center [607, 277] width 55 height 28
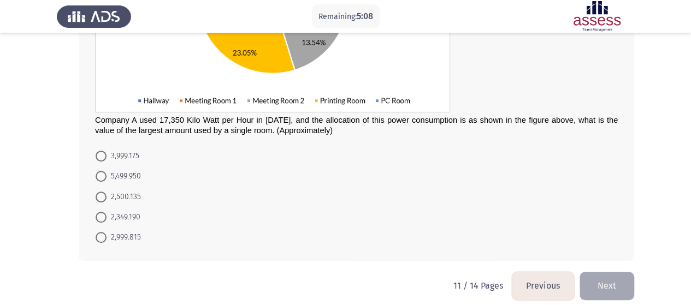
scroll to position [247, 0]
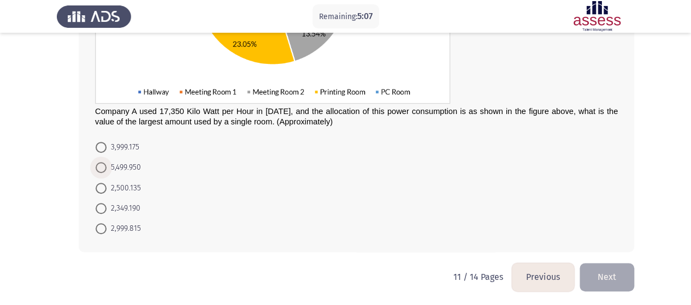
click at [123, 164] on span "5,499.950" at bounding box center [124, 167] width 34 height 13
click at [107, 164] on input "5,499.950" at bounding box center [101, 167] width 11 height 11
radio input "true"
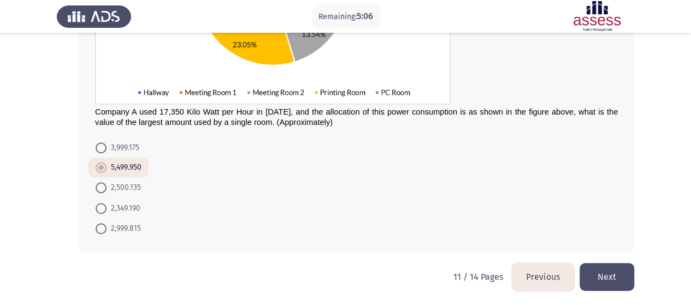
click at [611, 277] on button "Next" at bounding box center [607, 277] width 55 height 28
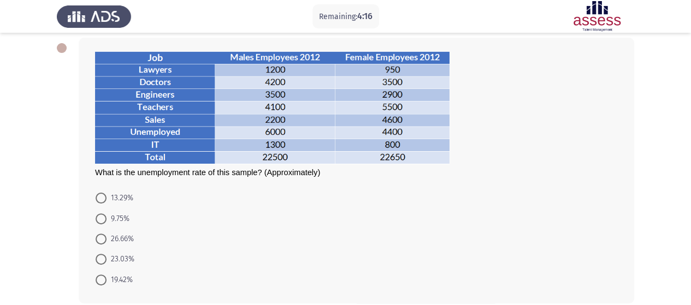
scroll to position [92, 0]
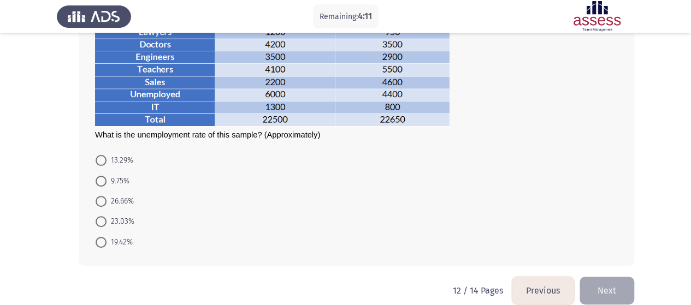
click at [115, 220] on span "23.03%" at bounding box center [121, 221] width 28 height 13
click at [107, 220] on input "23.03%" at bounding box center [101, 221] width 11 height 11
radio input "true"
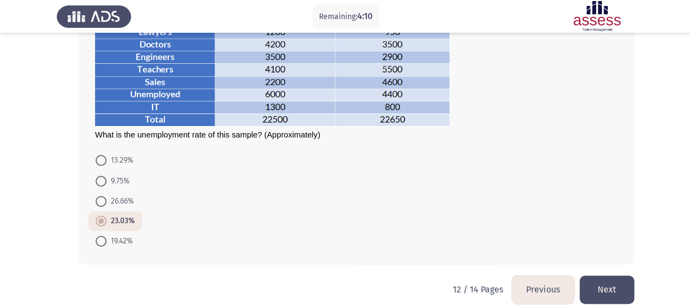
click at [610, 287] on button "Next" at bounding box center [607, 290] width 55 height 28
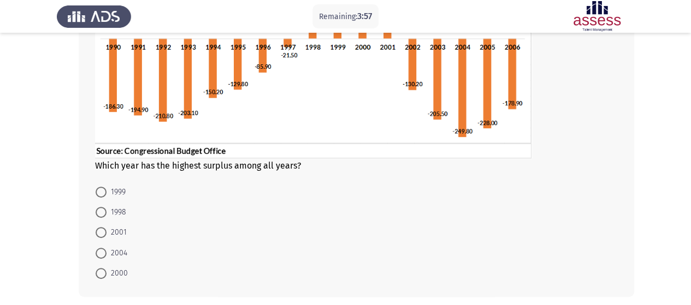
scroll to position [169, 0]
click at [119, 273] on span "2000" at bounding box center [117, 273] width 21 height 13
click at [107, 273] on input "2000" at bounding box center [101, 273] width 11 height 11
radio input "true"
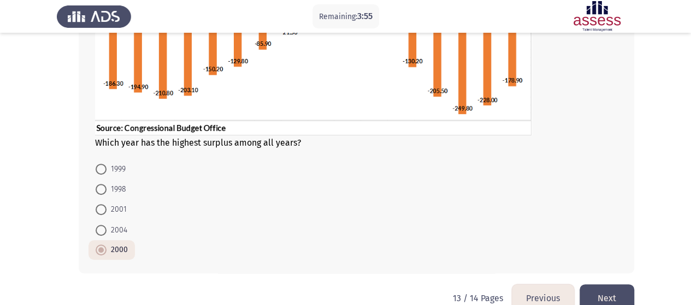
scroll to position [213, 0]
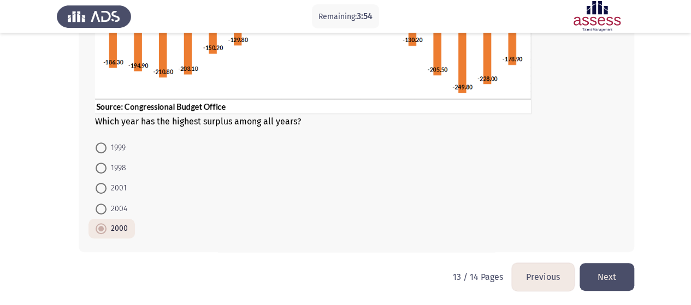
click at [592, 265] on button "Next" at bounding box center [607, 277] width 55 height 28
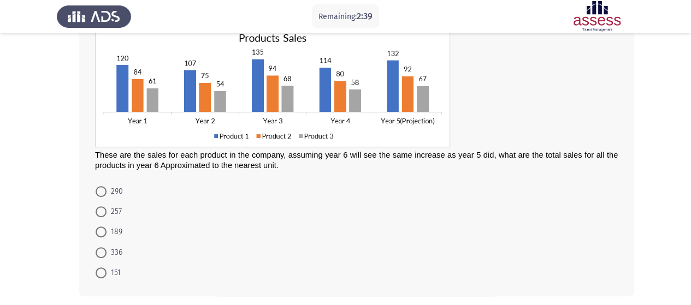
scroll to position [81, 0]
click at [109, 251] on span "336" at bounding box center [115, 252] width 16 height 13
click at [107, 251] on input "336" at bounding box center [101, 252] width 11 height 11
radio input "true"
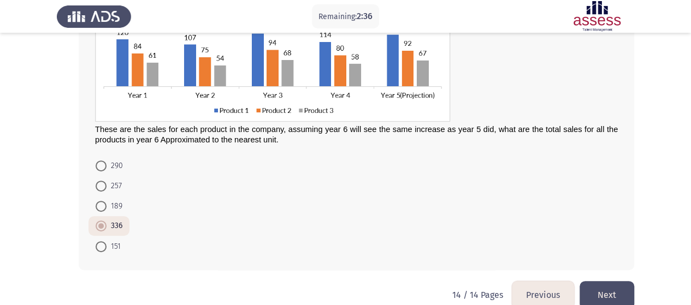
scroll to position [124, 0]
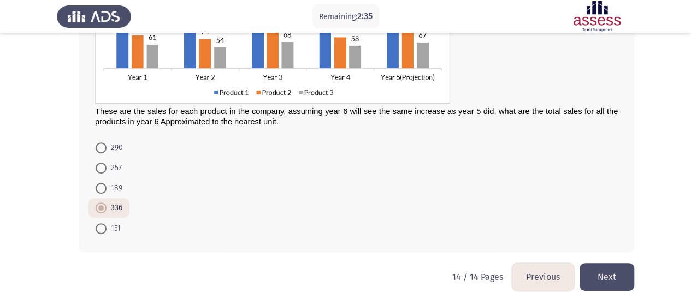
click at [608, 267] on button "Next" at bounding box center [607, 277] width 55 height 28
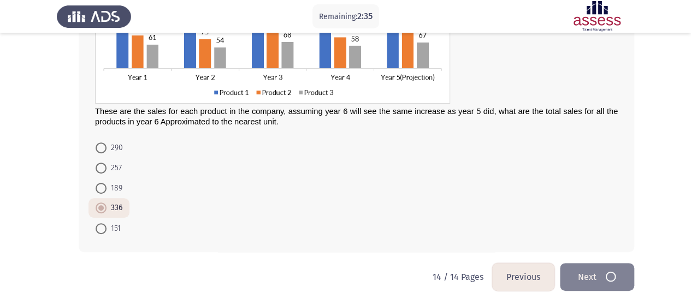
scroll to position [0, 0]
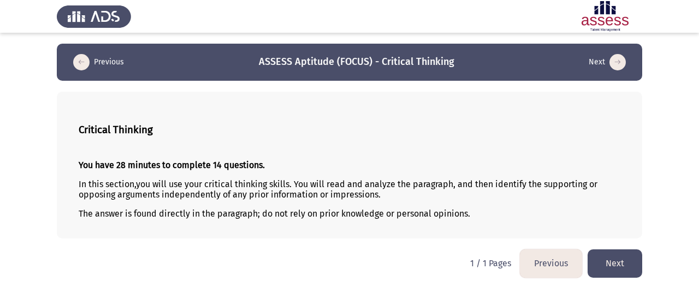
click at [605, 257] on button "Next" at bounding box center [615, 264] width 55 height 28
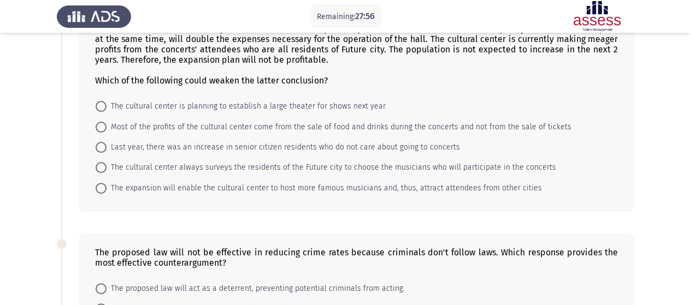
scroll to position [11, 0]
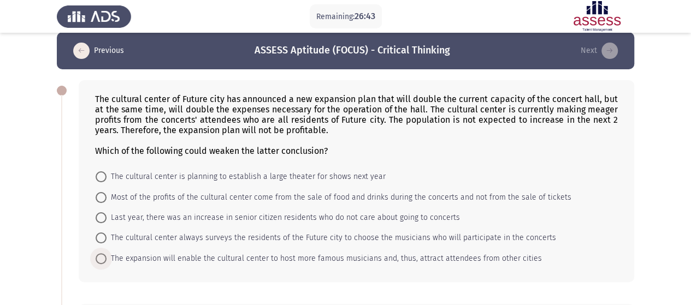
click at [105, 256] on span at bounding box center [101, 259] width 11 height 11
click at [105, 256] on input "The expansion will enable the cultural center to host more famous musicians and…" at bounding box center [101, 259] width 11 height 11
radio input "true"
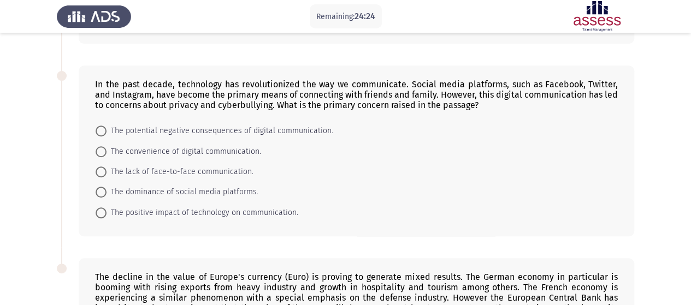
scroll to position [433, 0]
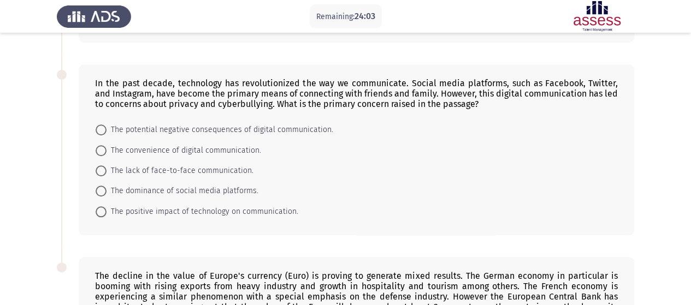
click at [369, 211] on form "The potential negative consequences of digital communication. The convenience o…" at bounding box center [356, 171] width 523 height 102
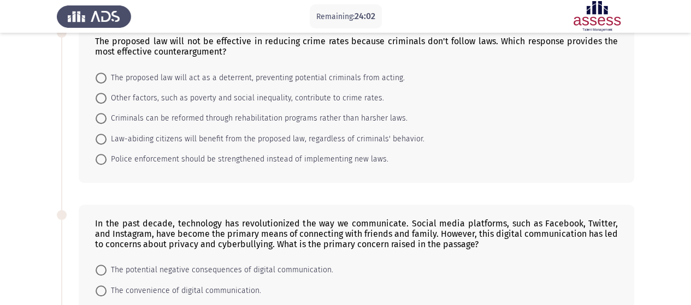
scroll to position [285, 0]
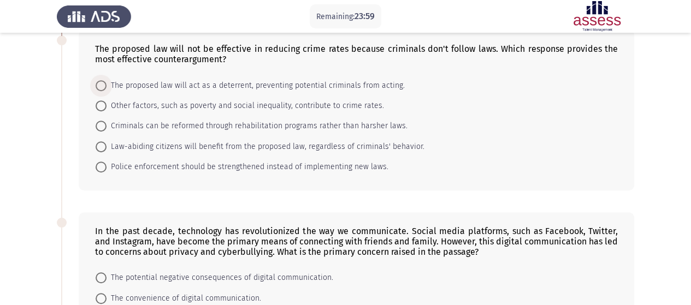
click at [320, 79] on span "The proposed law will act as a deterrent, preventing potential criminals from a…" at bounding box center [256, 85] width 298 height 13
click at [107, 80] on input "The proposed law will act as a deterrent, preventing potential criminals from a…" at bounding box center [101, 85] width 11 height 11
radio input "true"
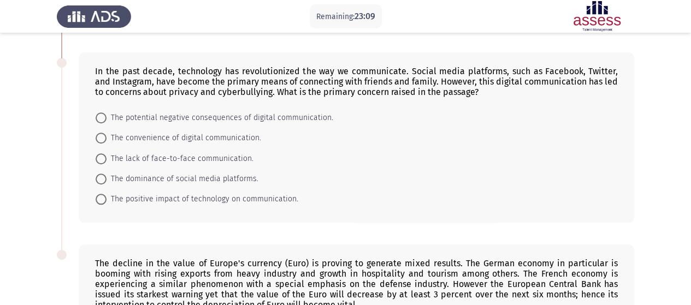
scroll to position [443, 0]
click at [269, 109] on mat-radio-button "The potential negative consequences of digital communication." at bounding box center [215, 119] width 252 height 20
click at [264, 115] on span "The potential negative consequences of digital communication." at bounding box center [220, 119] width 227 height 13
click at [107, 115] on input "The potential negative consequences of digital communication." at bounding box center [101, 119] width 11 height 11
radio input "true"
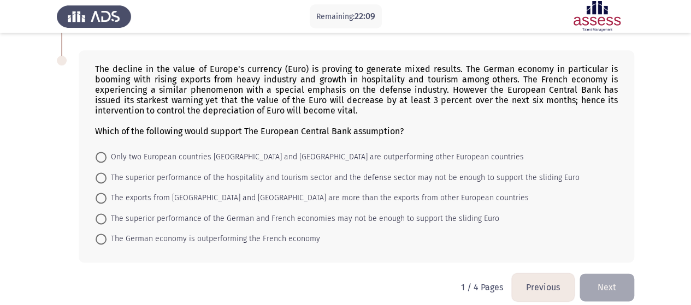
scroll to position [639, 0]
click at [436, 146] on mat-radio-button "Only two European countries [GEOGRAPHIC_DATA] and [GEOGRAPHIC_DATA] are outperf…" at bounding box center [310, 156] width 443 height 20
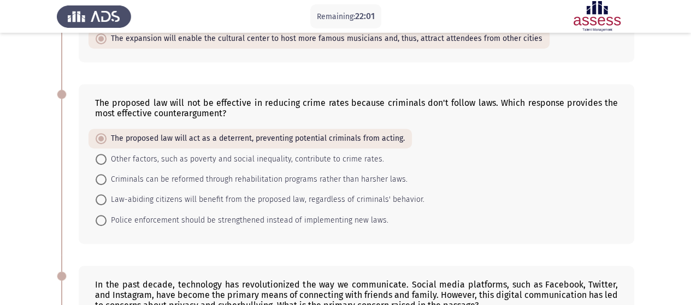
scroll to position [230, 0]
click at [208, 220] on span "Police enforcement should be strengthened instead of implementing new laws." at bounding box center [248, 221] width 282 height 13
click at [107, 220] on input "Police enforcement should be strengthened instead of implementing new laws." at bounding box center [101, 221] width 11 height 11
radio input "true"
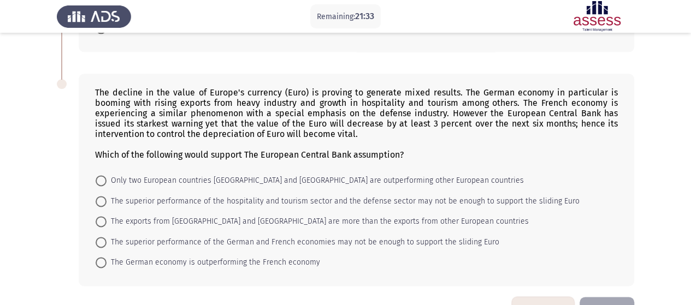
scroll to position [615, 0]
click at [270, 240] on span "The superior performance of the German and French economies may not be enough t…" at bounding box center [303, 242] width 393 height 13
click at [107, 240] on input "The superior performance of the German and French economies may not be enough t…" at bounding box center [101, 242] width 11 height 11
radio input "true"
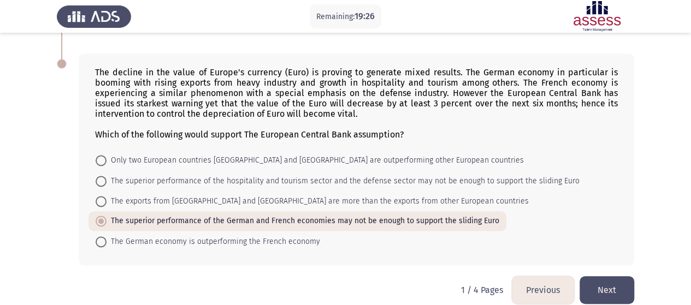
scroll to position [643, 0]
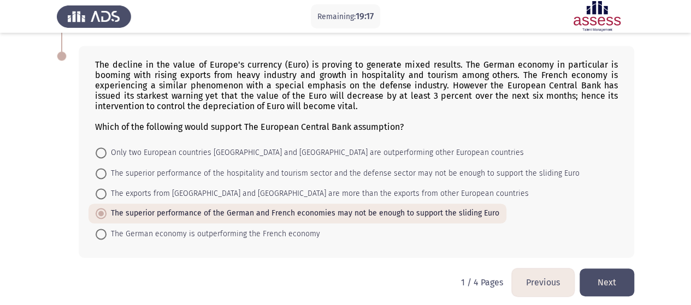
click at [612, 284] on button "Next" at bounding box center [607, 283] width 55 height 28
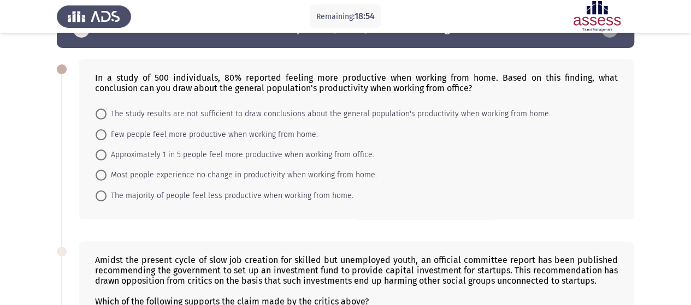
scroll to position [32, 0]
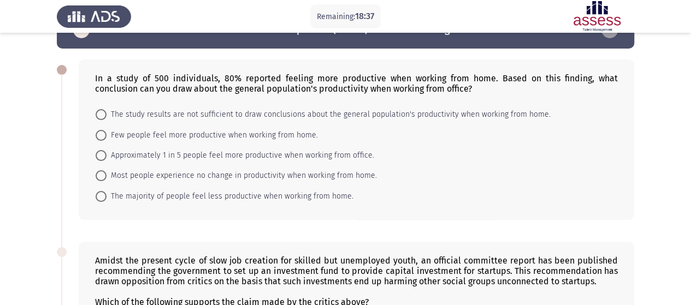
click at [283, 117] on span "The study results are not sufficient to draw conclusions about the general popu…" at bounding box center [329, 114] width 444 height 13
click at [107, 117] on input "The study results are not sufficient to draw conclusions about the general popu…" at bounding box center [101, 114] width 11 height 11
radio input "true"
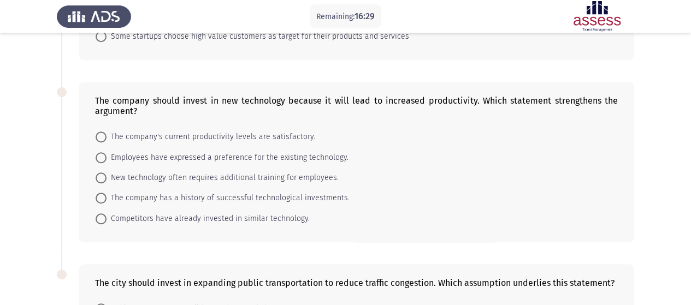
scroll to position [404, 0]
click at [283, 134] on span "The company's current productivity levels are satisfactory." at bounding box center [211, 137] width 209 height 13
click at [107, 134] on input "The company's current productivity levels are satisfactory." at bounding box center [101, 137] width 11 height 11
radio input "true"
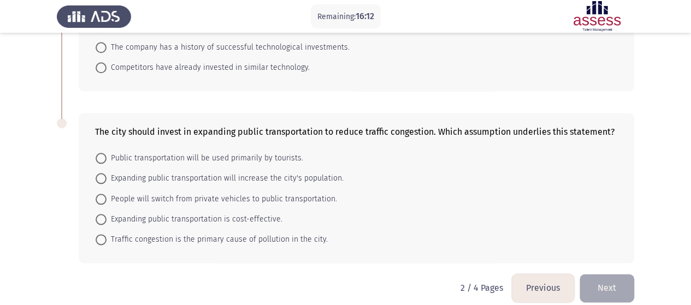
scroll to position [562, 0]
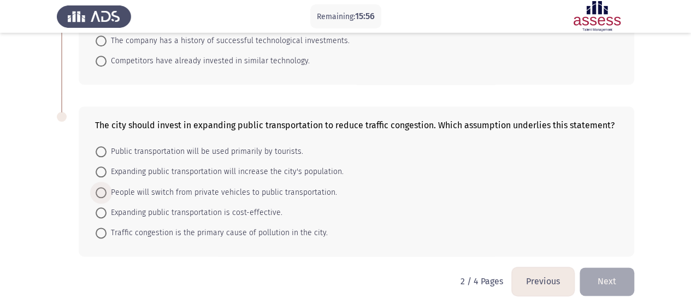
click at [275, 190] on span "People will switch from private vehicles to public transportation." at bounding box center [222, 192] width 231 height 13
click at [107, 190] on input "People will switch from private vehicles to public transportation." at bounding box center [101, 192] width 11 height 11
radio input "true"
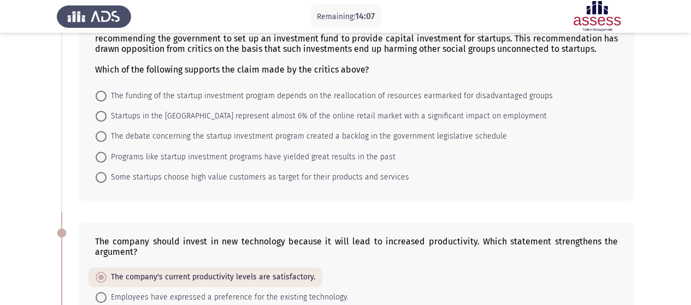
scroll to position [263, 0]
click at [413, 96] on span "The funding of the startup investment program depends on the reallocation of re…" at bounding box center [330, 97] width 446 height 13
click at [107, 96] on input "The funding of the startup investment program depends on the reallocation of re…" at bounding box center [101, 97] width 11 height 11
radio input "true"
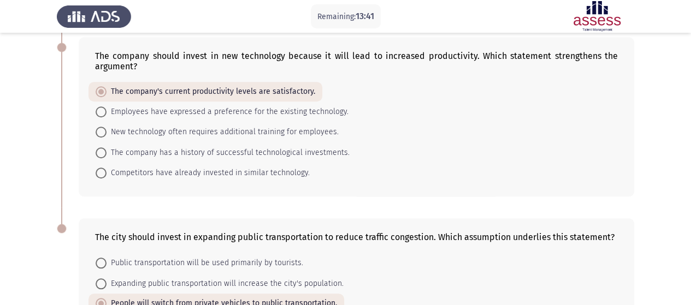
scroll to position [443, 0]
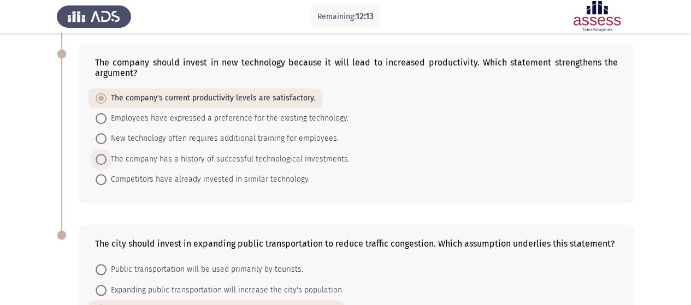
click at [325, 154] on span "The company has a history of successful technological investments." at bounding box center [228, 159] width 243 height 13
click at [107, 154] on input "The company has a history of successful technological investments." at bounding box center [101, 159] width 11 height 11
radio input "true"
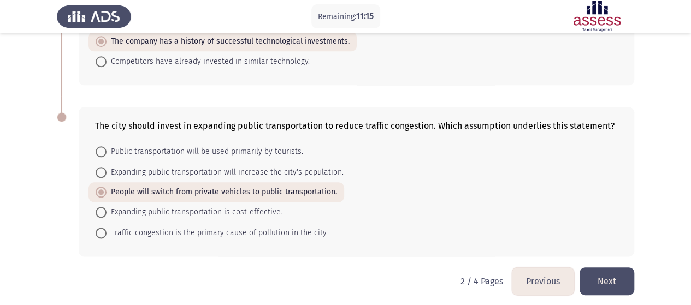
scroll to position [560, 0]
click at [603, 277] on button "Next" at bounding box center [607, 283] width 55 height 28
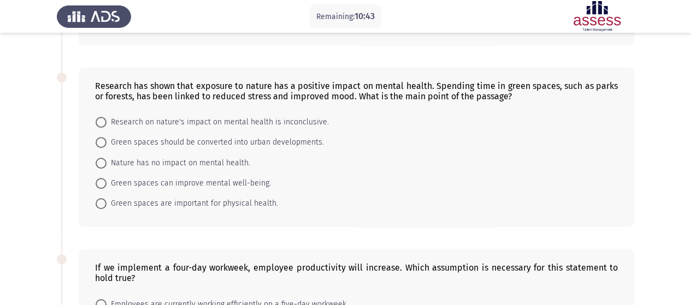
scroll to position [252, 0]
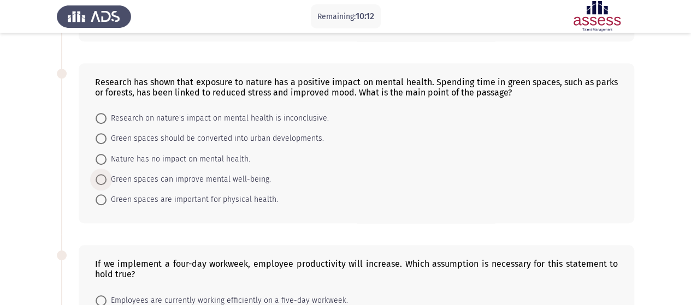
click at [244, 175] on span "Green spaces can improve mental well-being." at bounding box center [189, 179] width 164 height 13
click at [107, 175] on input "Green spaces can improve mental well-being." at bounding box center [101, 179] width 11 height 11
radio input "true"
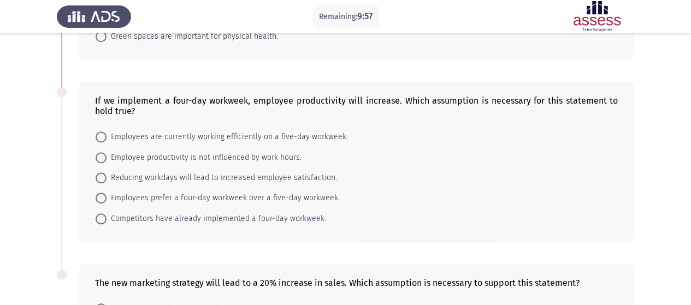
scroll to position [417, 0]
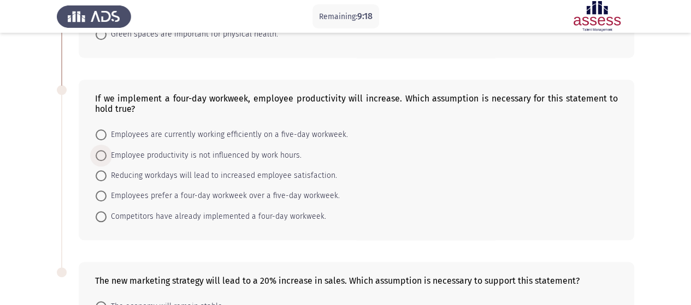
click at [200, 154] on span "Employee productivity is not influenced by work hours." at bounding box center [204, 155] width 195 height 13
click at [107, 154] on input "Employee productivity is not influenced by work hours." at bounding box center [101, 155] width 11 height 11
radio input "true"
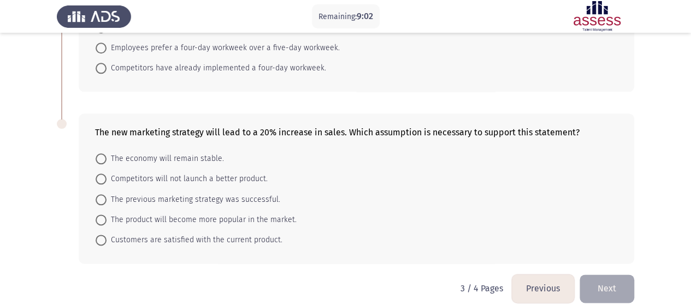
scroll to position [566, 0]
click at [212, 218] on span "The product will become more popular in the market." at bounding box center [202, 219] width 190 height 13
click at [107, 218] on input "The product will become more popular in the market." at bounding box center [101, 219] width 11 height 11
radio input "true"
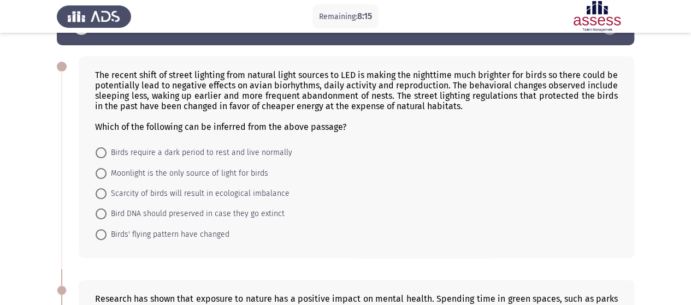
scroll to position [34, 0]
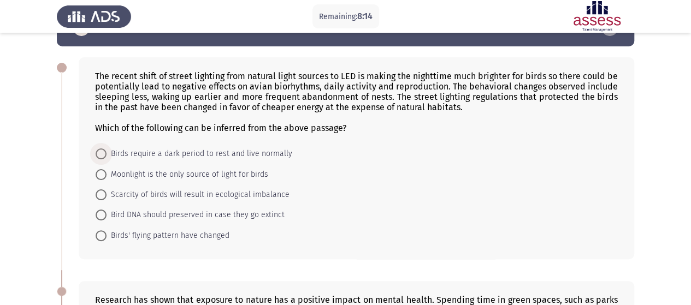
click at [235, 148] on span "Birds require a dark period to rest and live normally" at bounding box center [200, 154] width 186 height 13
click at [107, 149] on input "Birds require a dark period to rest and live normally" at bounding box center [101, 154] width 11 height 11
radio input "true"
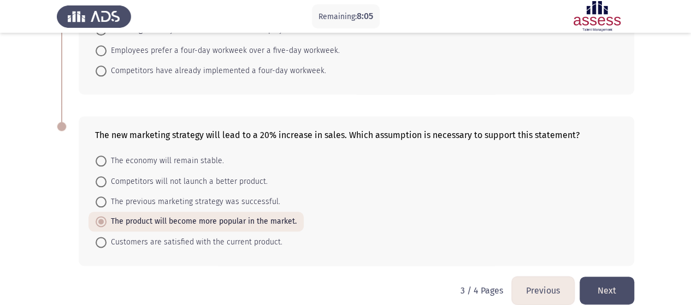
scroll to position [571, 0]
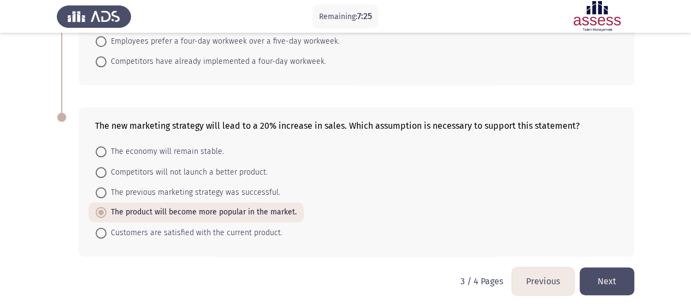
click at [606, 274] on button "Next" at bounding box center [607, 282] width 55 height 28
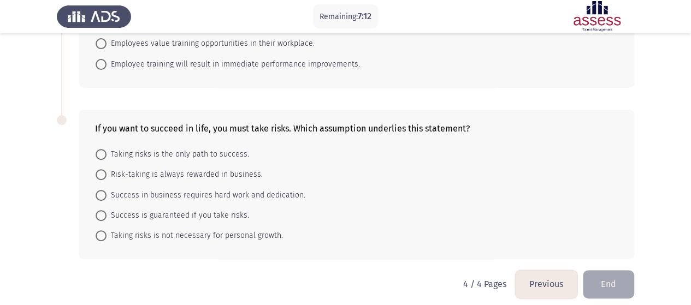
scroll to position [161, 0]
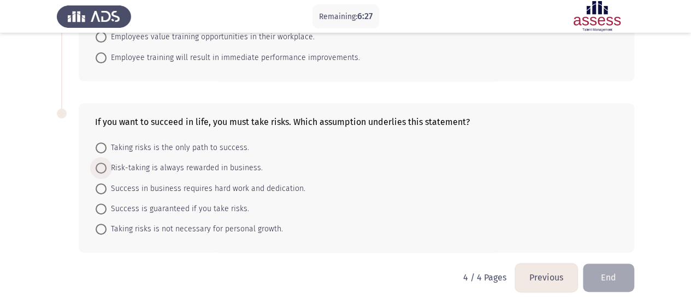
click at [228, 170] on span "Risk-taking is always rewarded in business." at bounding box center [185, 168] width 156 height 13
click at [107, 170] on input "Risk-taking is always rewarded in business." at bounding box center [101, 168] width 11 height 11
radio input "true"
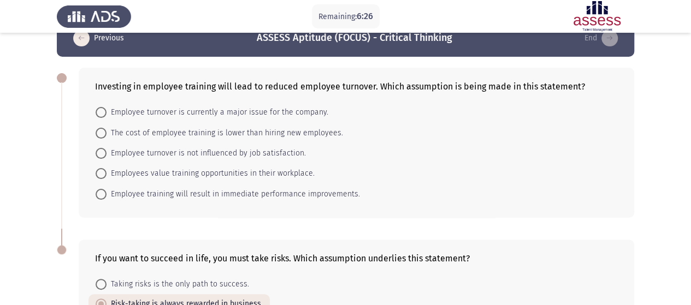
scroll to position [15, 0]
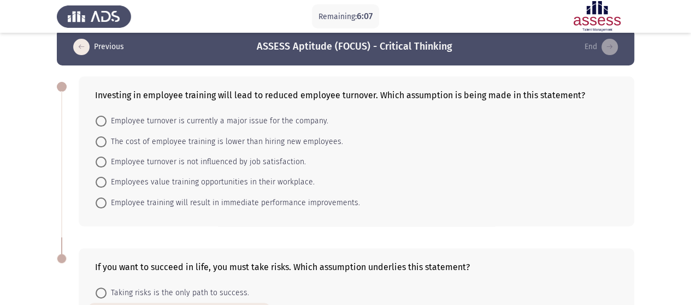
click at [223, 143] on span "The cost of employee training is lower than hiring new employees." at bounding box center [225, 142] width 237 height 13
click at [107, 143] on input "The cost of employee training is lower than hiring new employees." at bounding box center [101, 142] width 11 height 11
radio input "true"
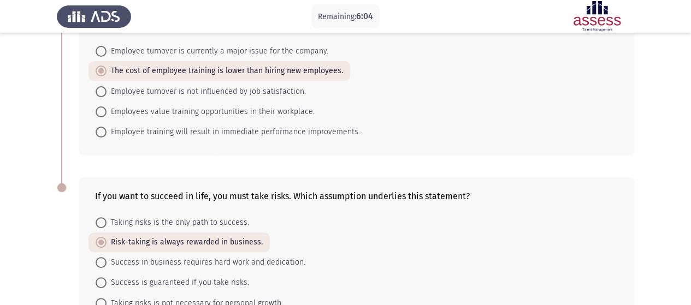
scroll to position [160, 0]
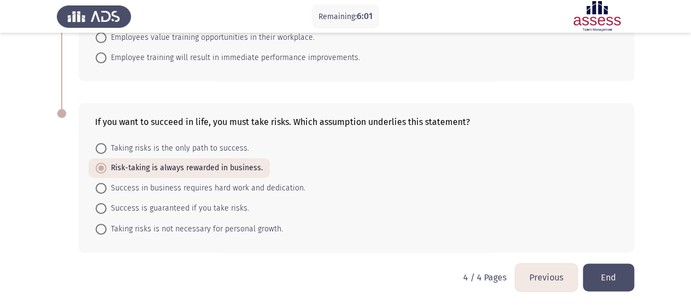
click at [610, 269] on button "End" at bounding box center [608, 278] width 51 height 28
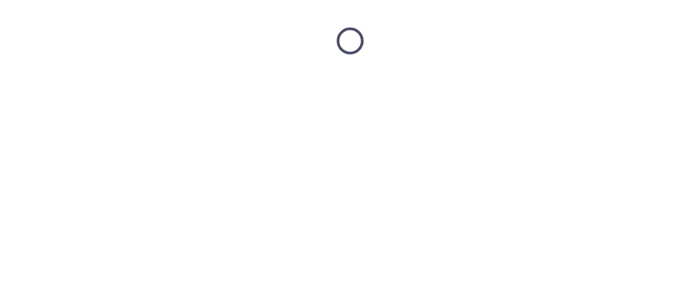
scroll to position [0, 0]
